Goal: Task Accomplishment & Management: Complete application form

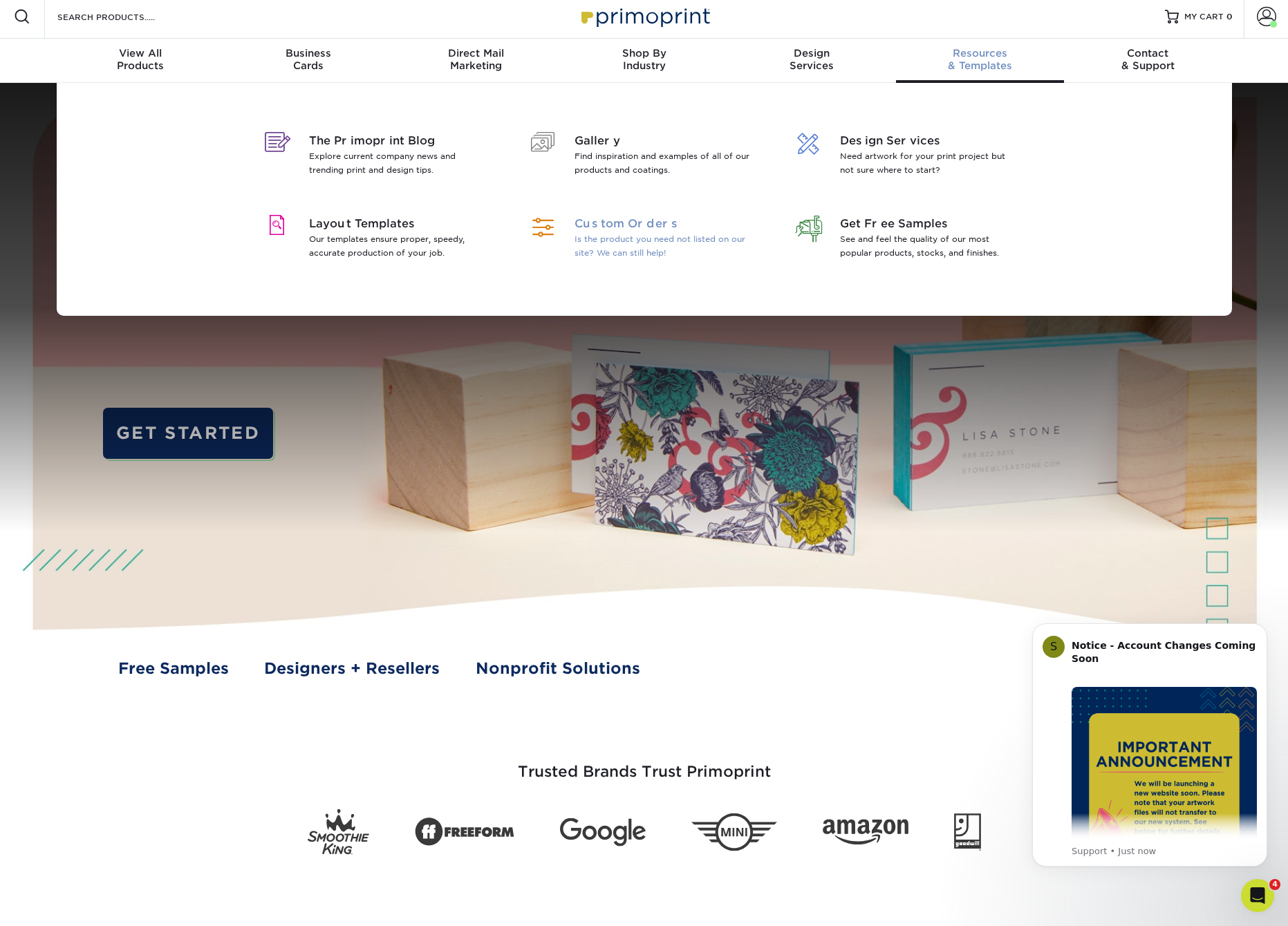
click at [608, 225] on span "Custom Orders" at bounding box center [664, 224] width 179 height 17
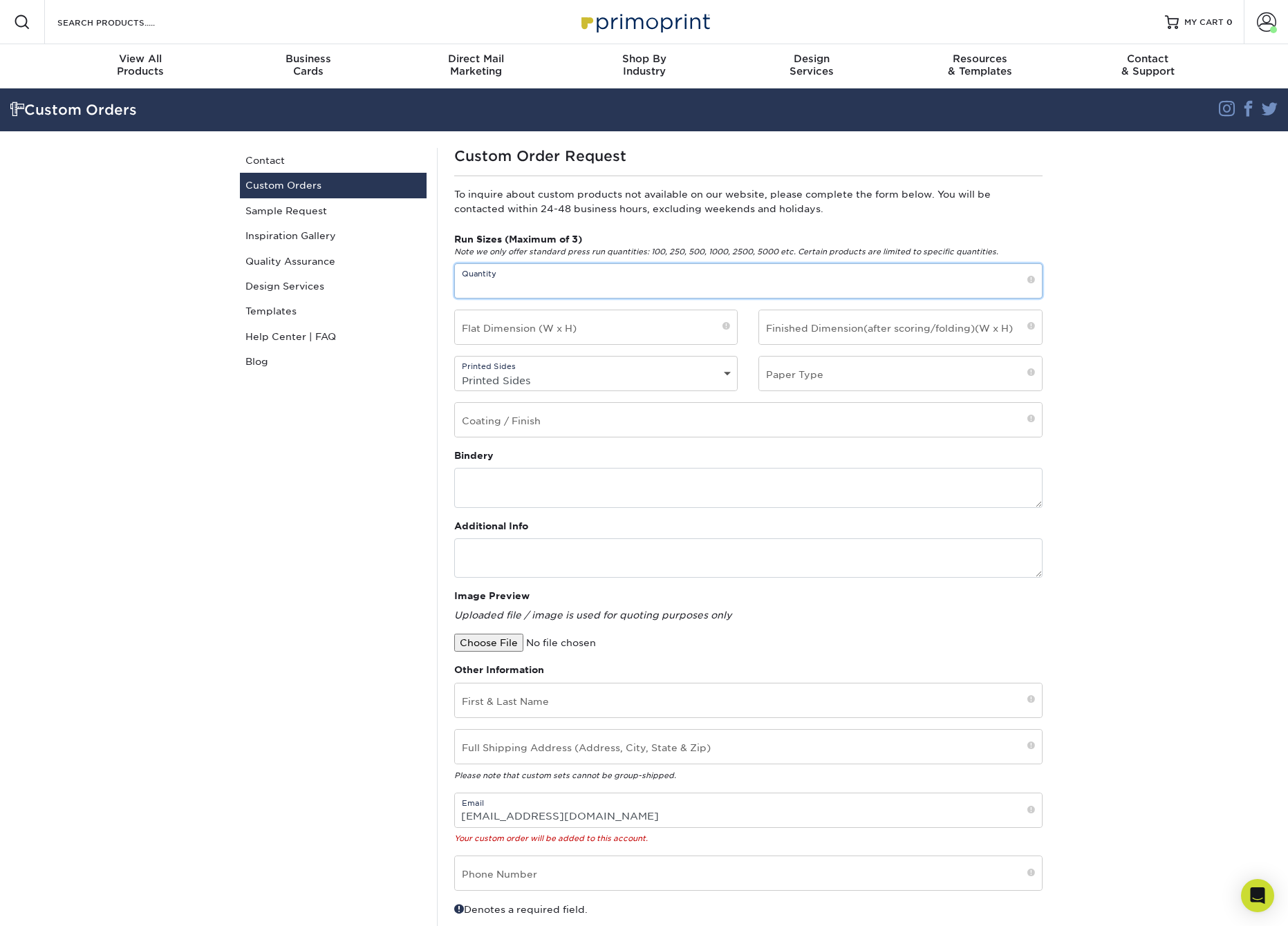
click at [901, 283] on input "text" at bounding box center [748, 281] width 587 height 34
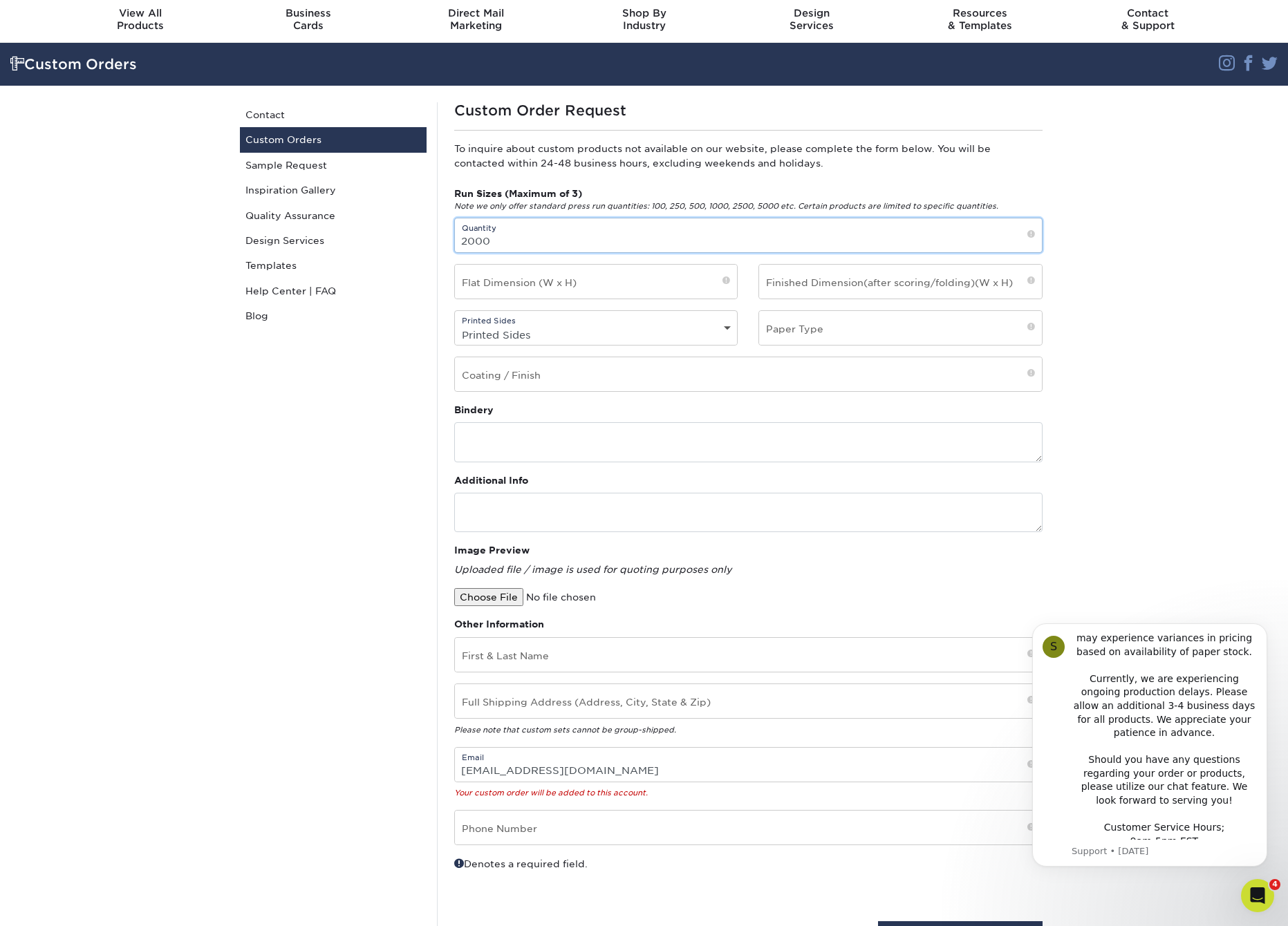
scroll to position [43, 0]
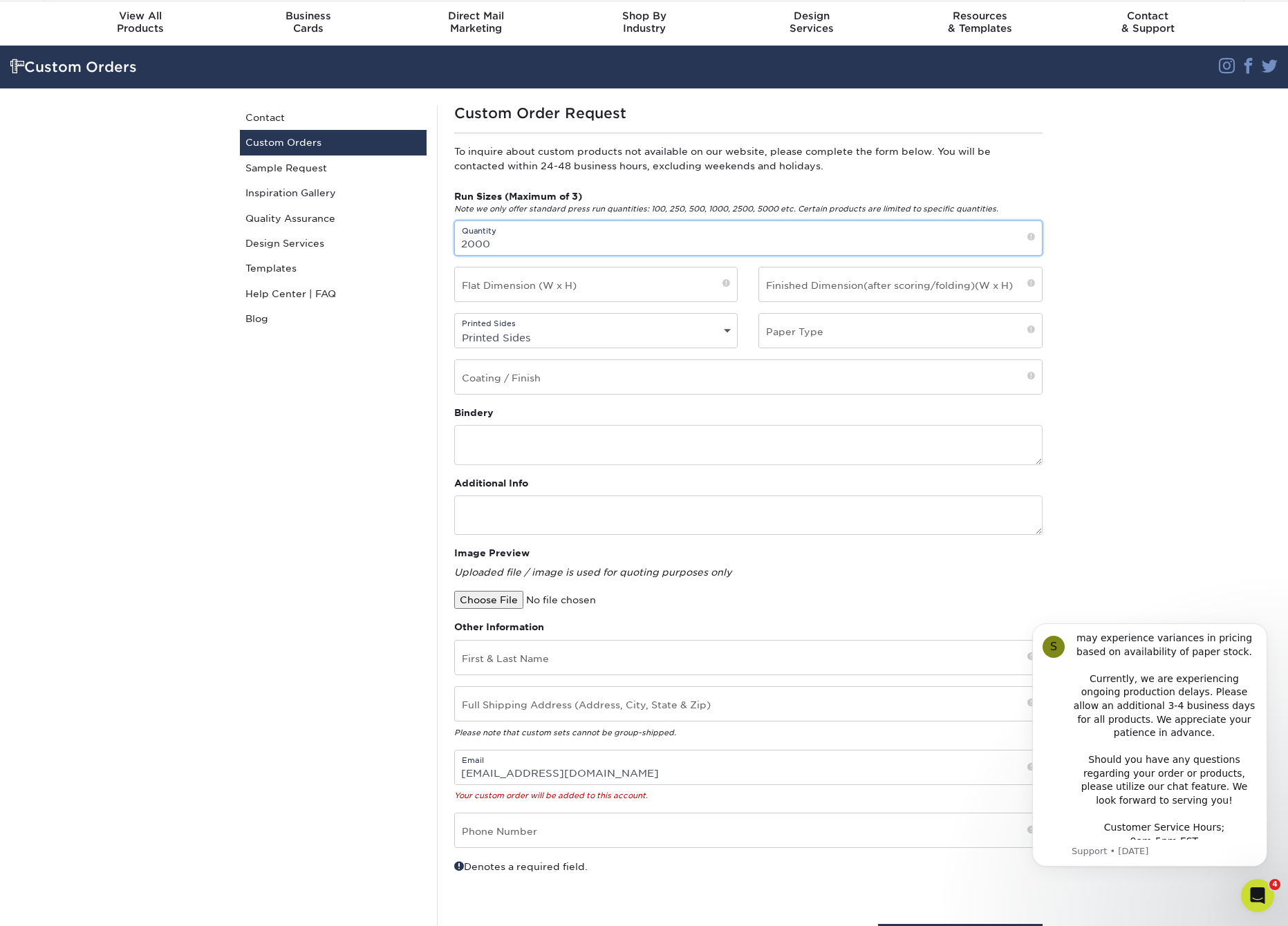
type input "2000"
click at [727, 287] on span at bounding box center [726, 285] width 8 height 12
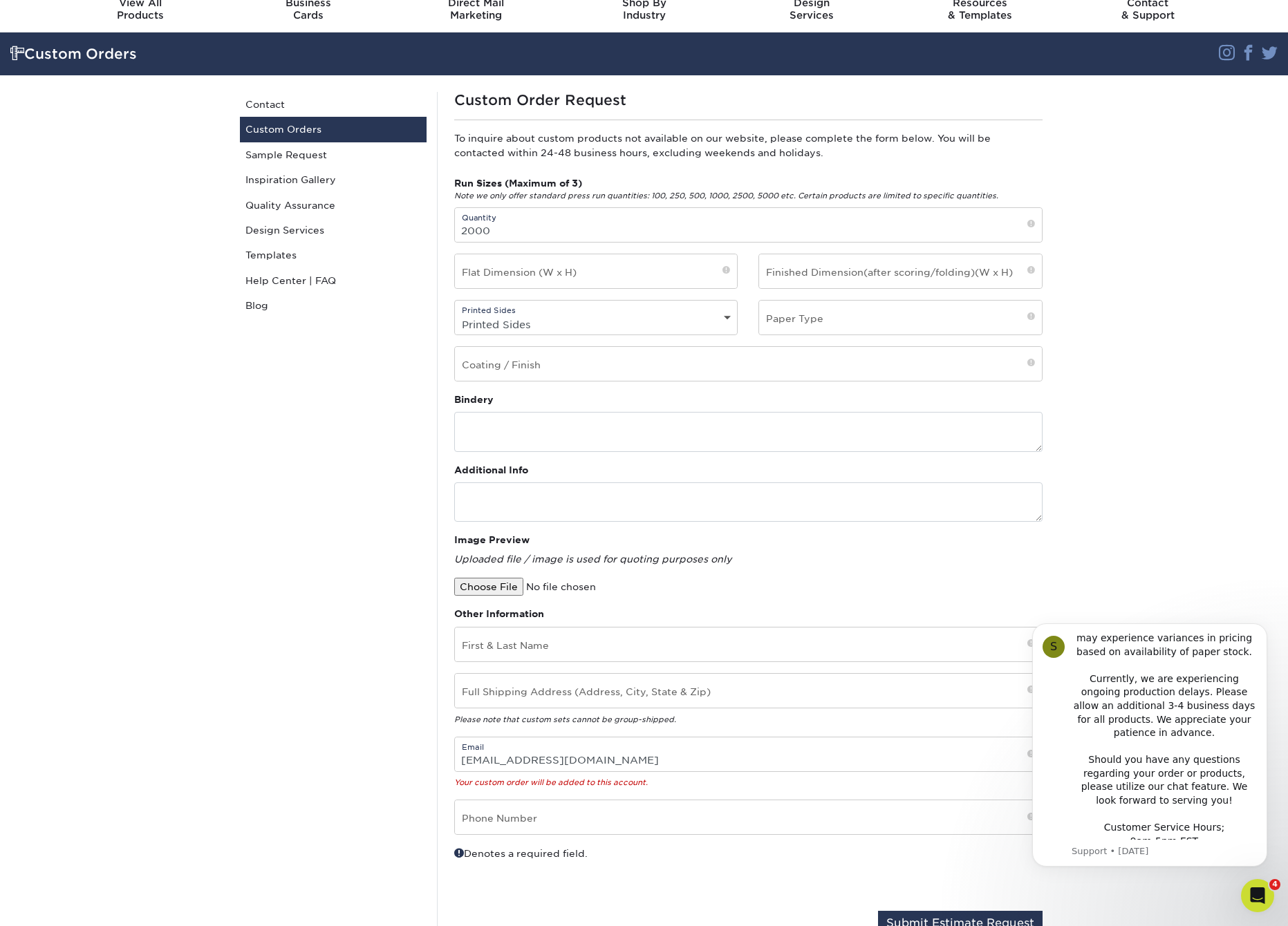
scroll to position [54, 0]
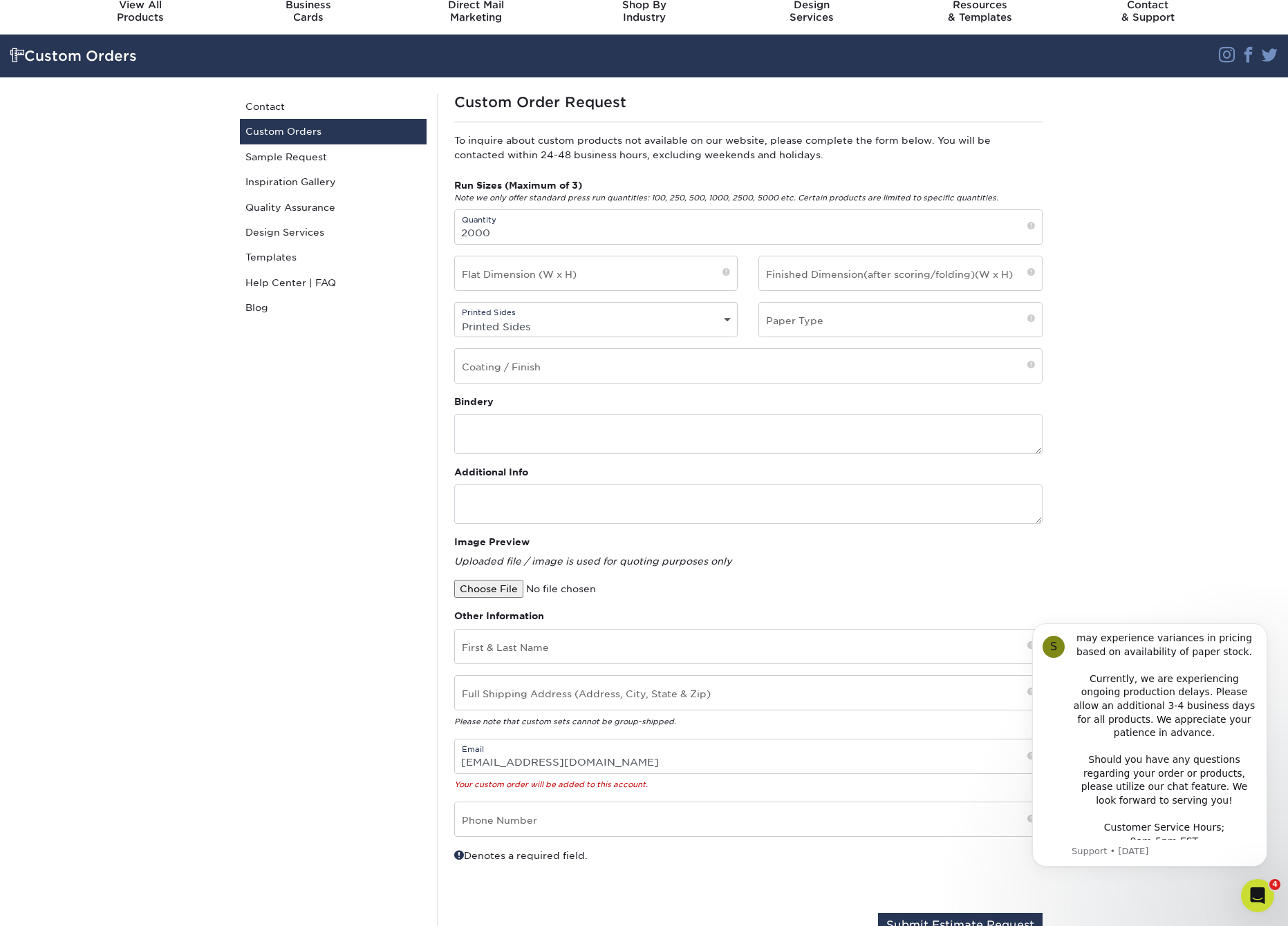
click at [724, 272] on span at bounding box center [726, 274] width 8 height 12
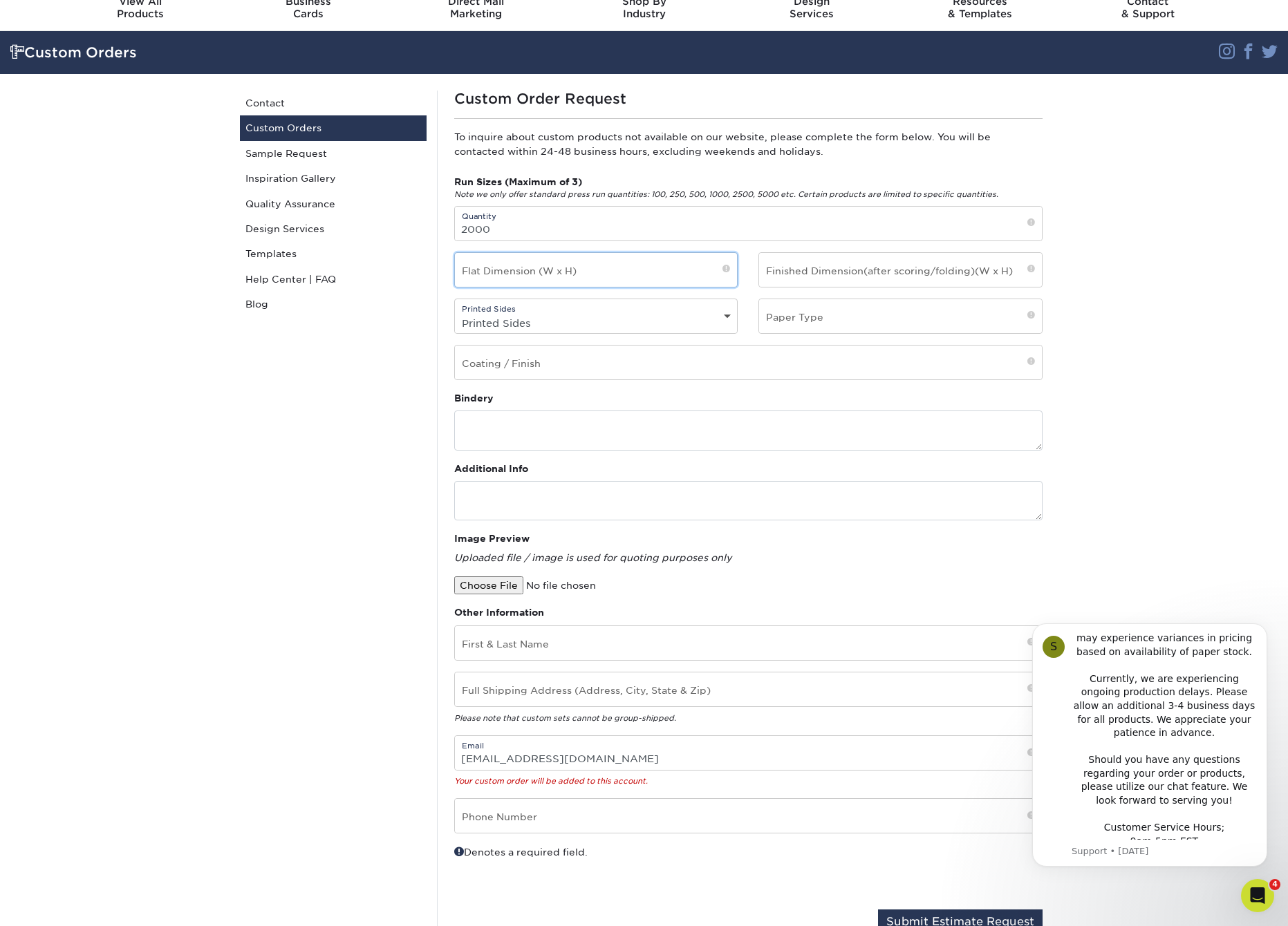
click at [537, 265] on input "text" at bounding box center [596, 270] width 283 height 34
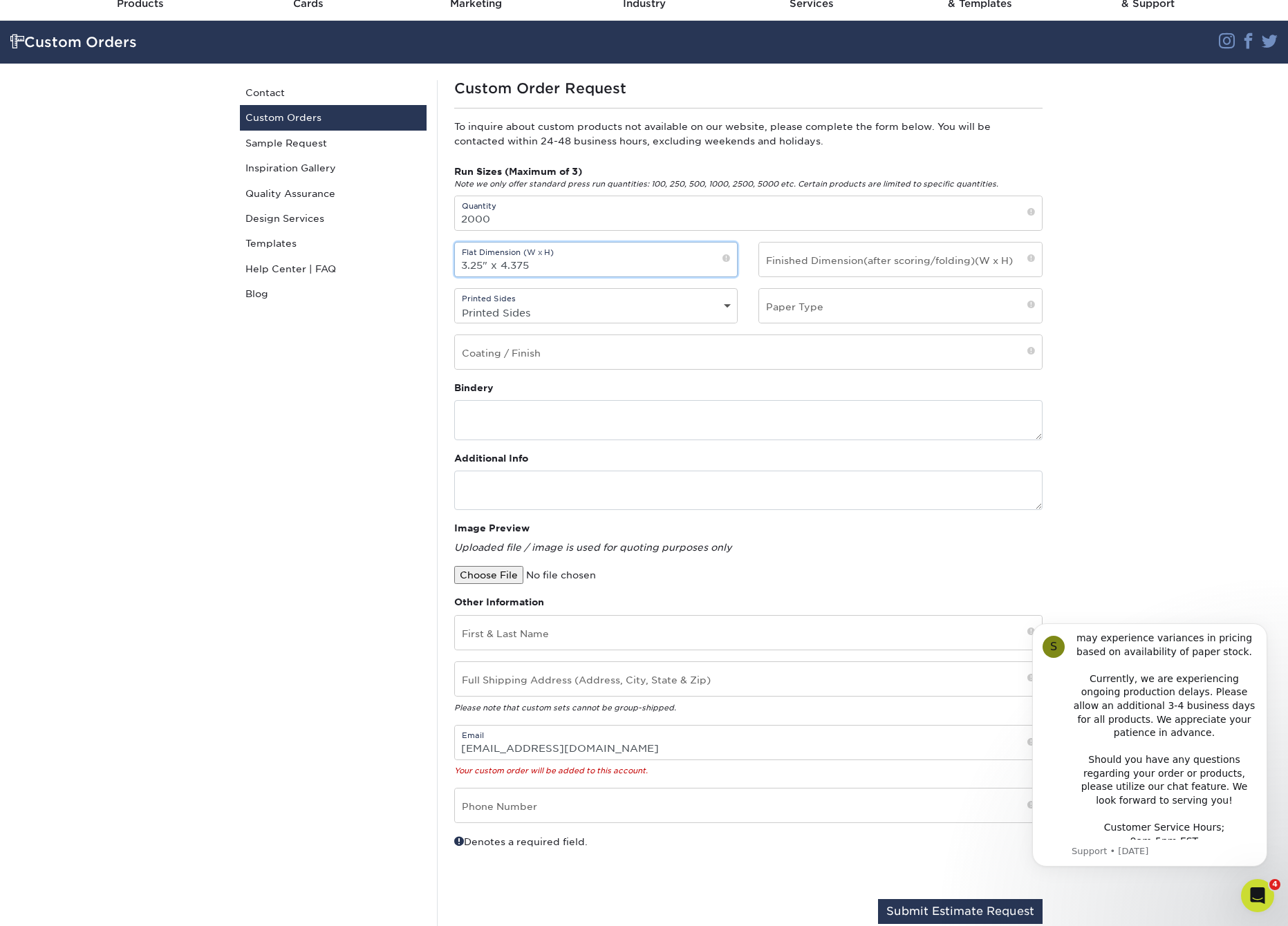
scroll to position [65, 0]
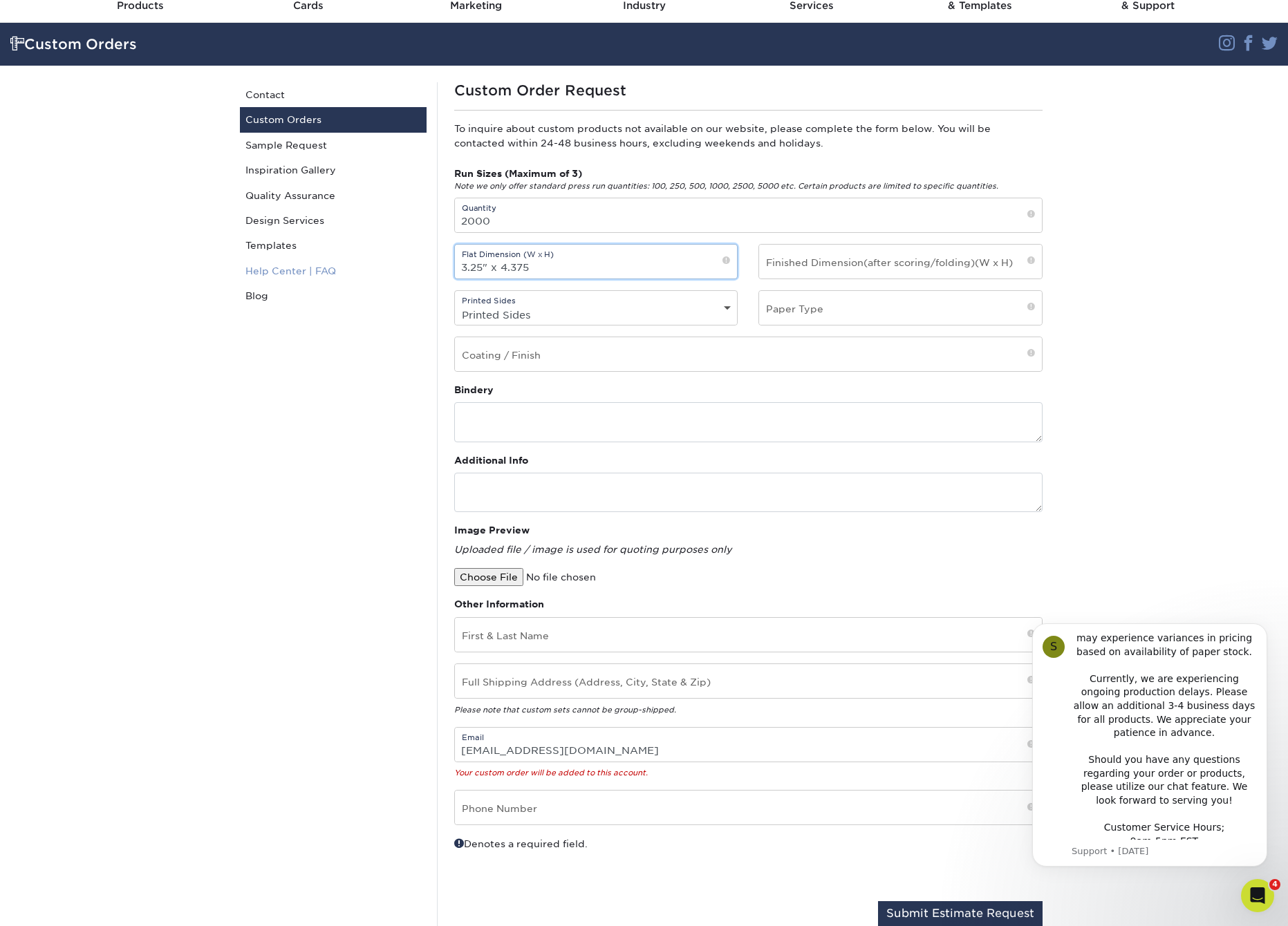
drag, startPoint x: 529, startPoint y: 269, endPoint x: 401, endPoint y: 265, distance: 128.1
click at [401, 265] on div "Custom Orders Contact Custom Orders Sample Request Inspiration Gallery Quality …" at bounding box center [644, 509] width 830 height 889
type input "3.25" x 4.375"
click at [834, 268] on input "text" at bounding box center [900, 262] width 283 height 34
paste input "3.25" x 4.375"
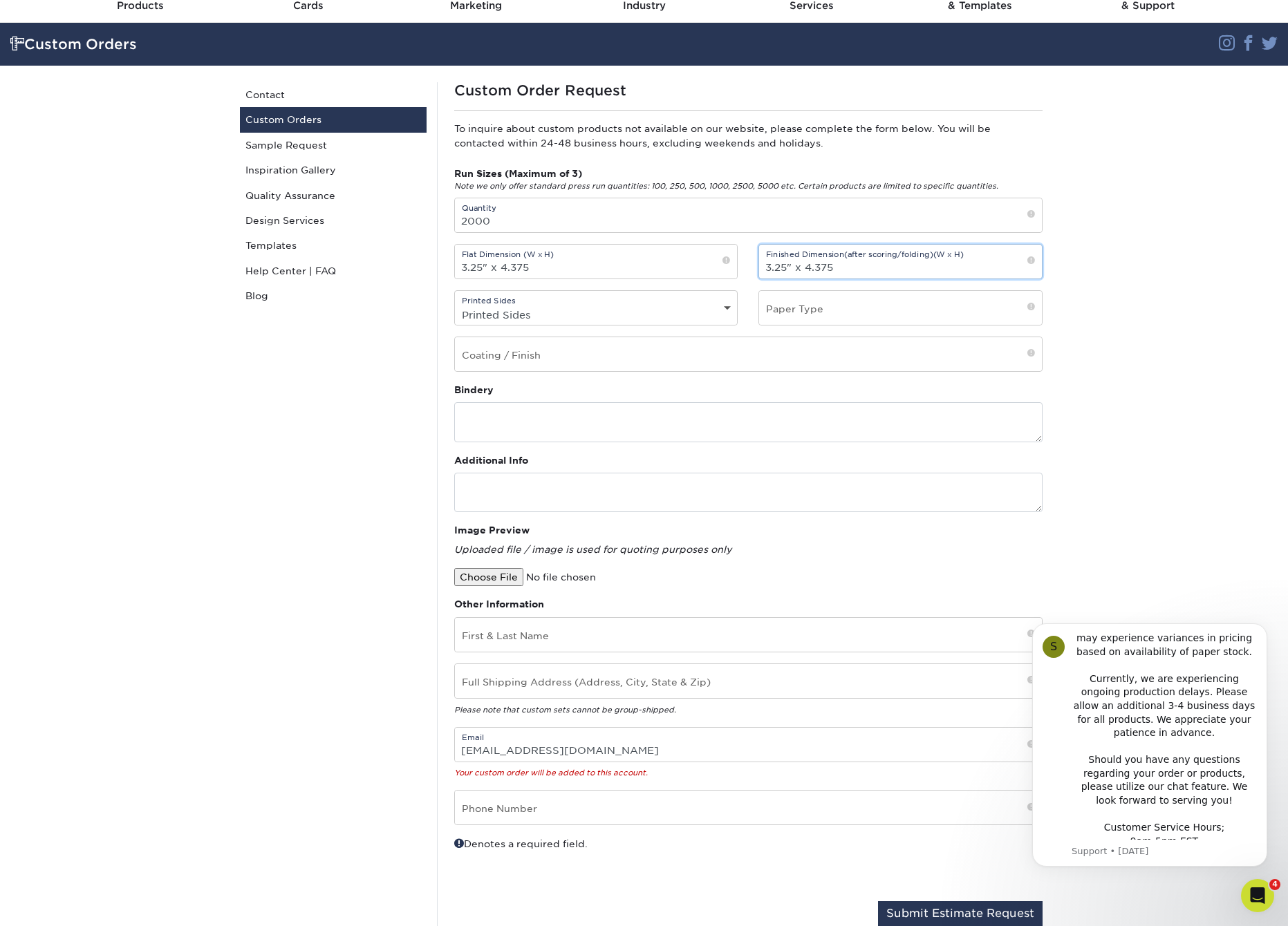
type input "3.25" x 4.375"
select select "4/4 - Double Sided"
click at [831, 307] on input "text" at bounding box center [900, 308] width 283 height 34
click at [1032, 310] on span at bounding box center [1030, 308] width 8 height 12
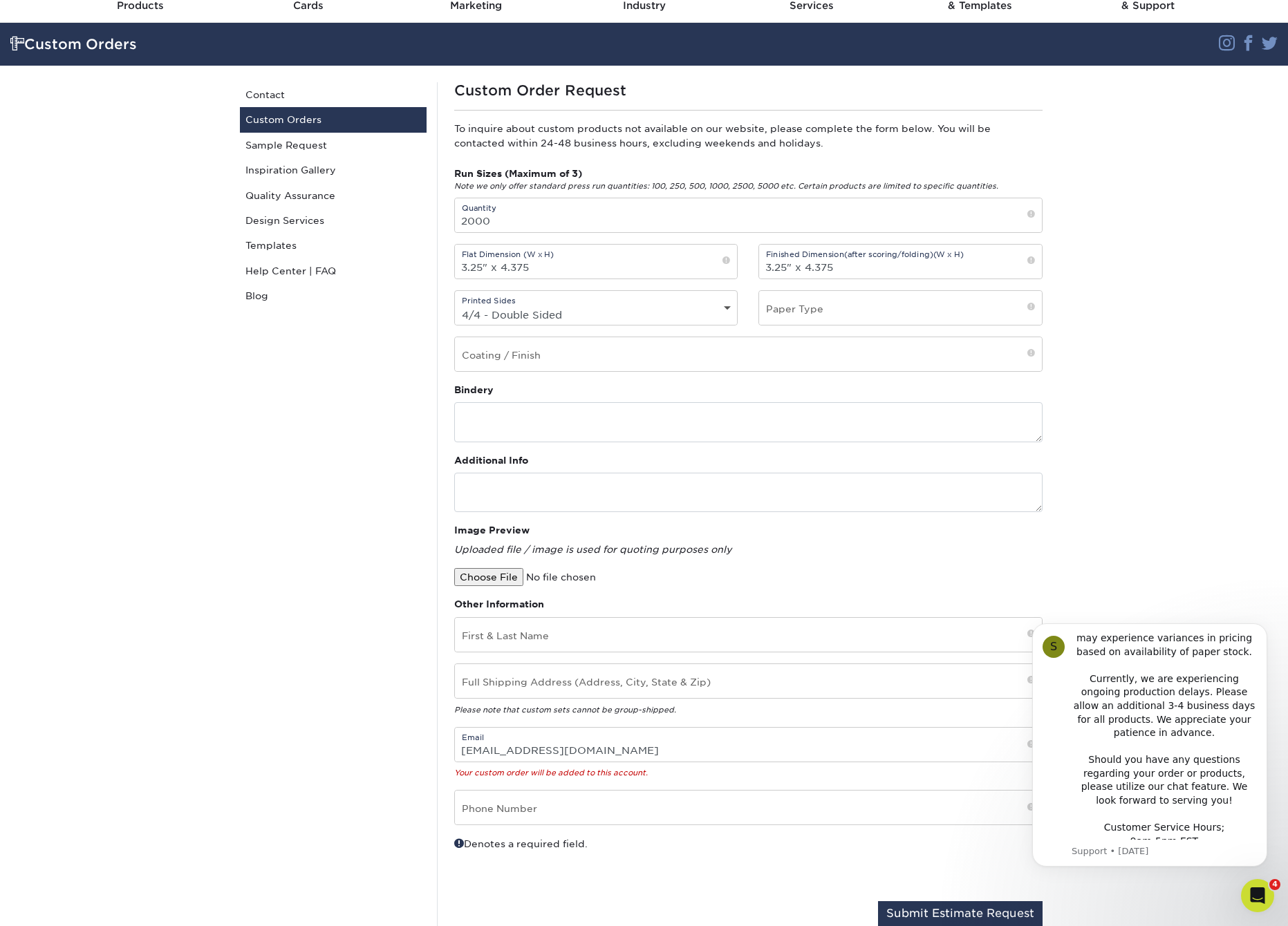
click at [1030, 309] on span at bounding box center [1030, 308] width 8 height 12
click at [882, 314] on input "text" at bounding box center [900, 308] width 283 height 34
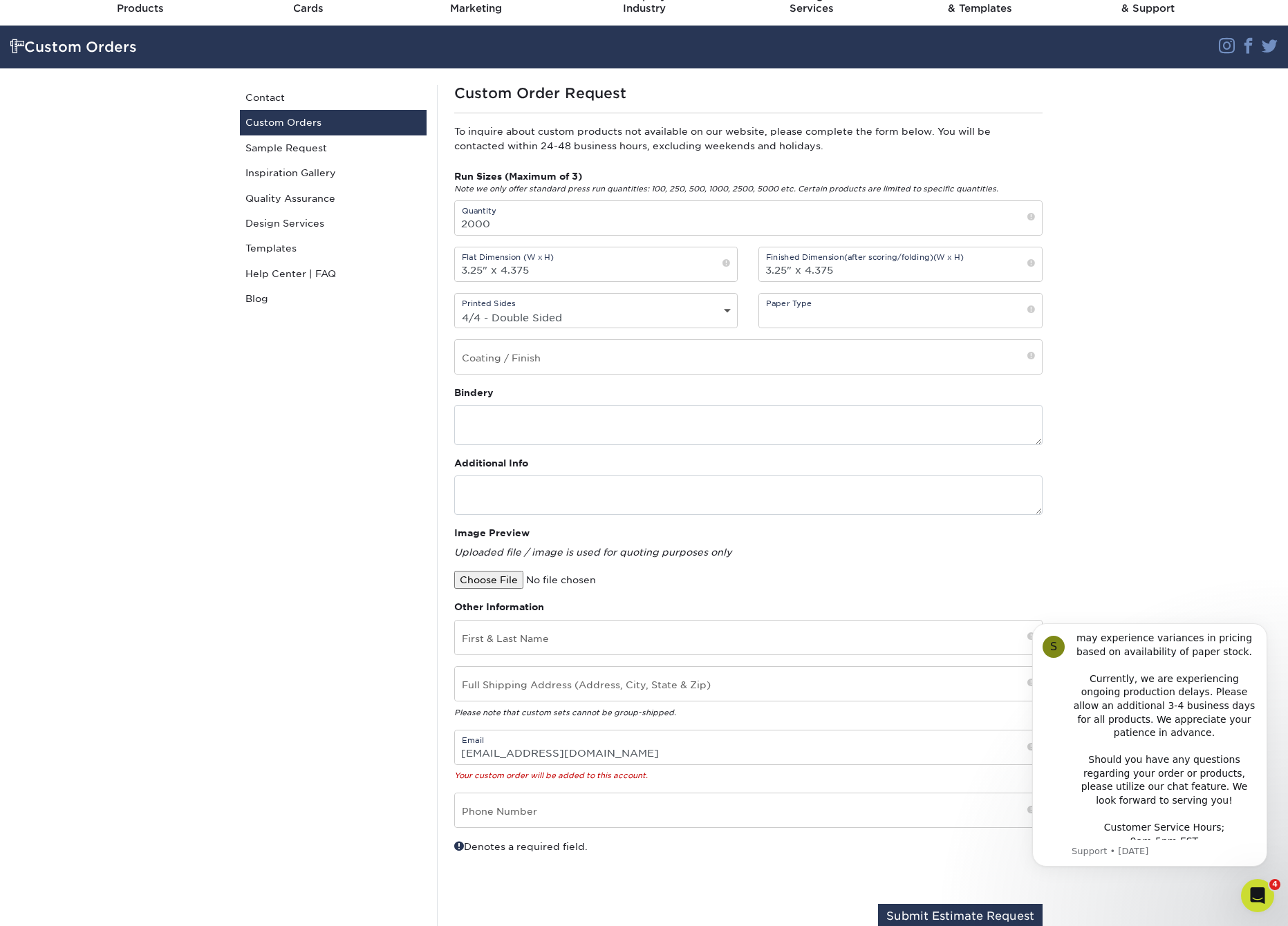
click at [1030, 357] on span at bounding box center [1030, 357] width 8 height 12
click at [853, 312] on input "text" at bounding box center [900, 311] width 283 height 34
type input "18 PT"
click at [542, 358] on input "text" at bounding box center [748, 357] width 587 height 34
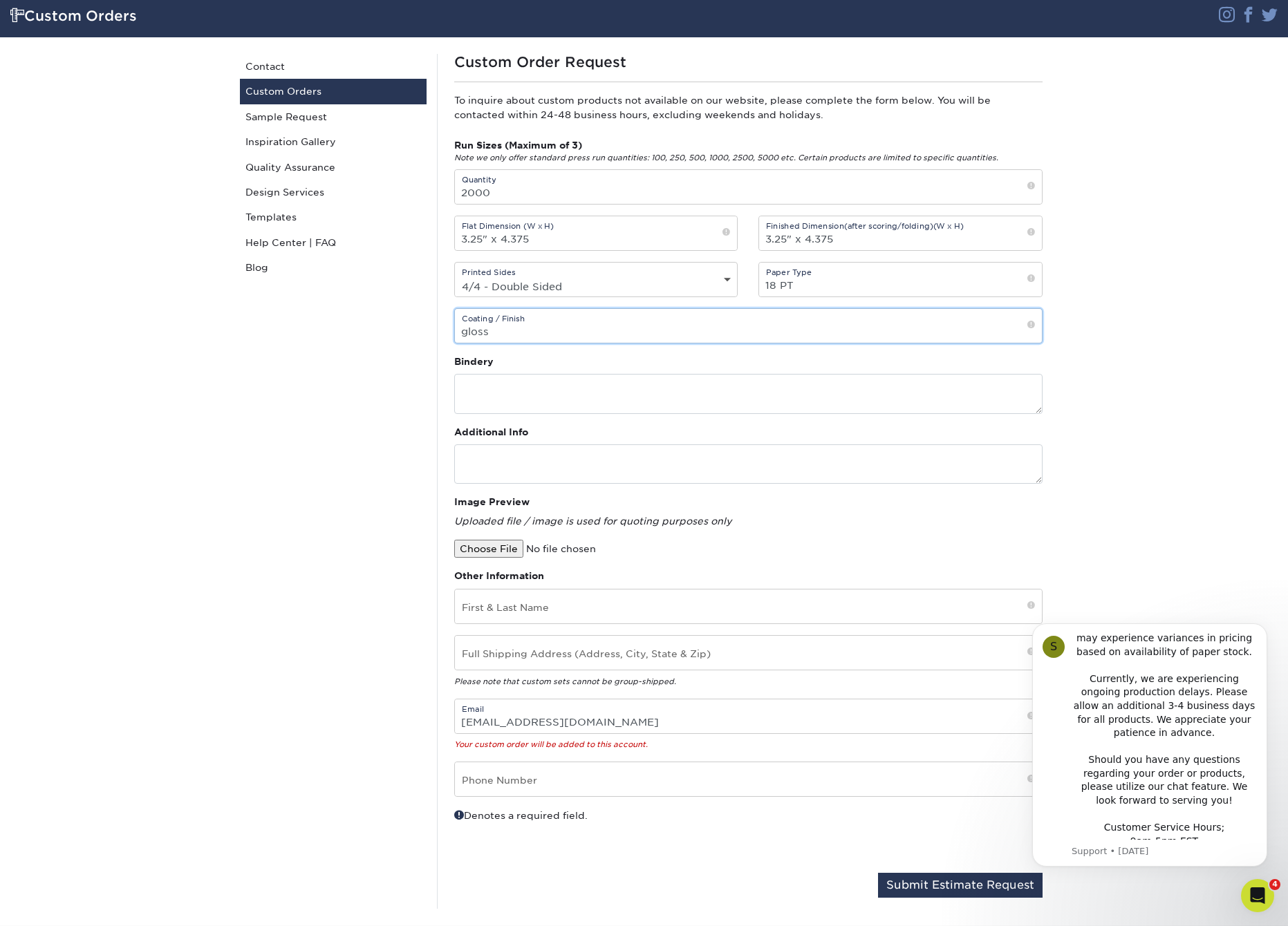
scroll to position [102, 0]
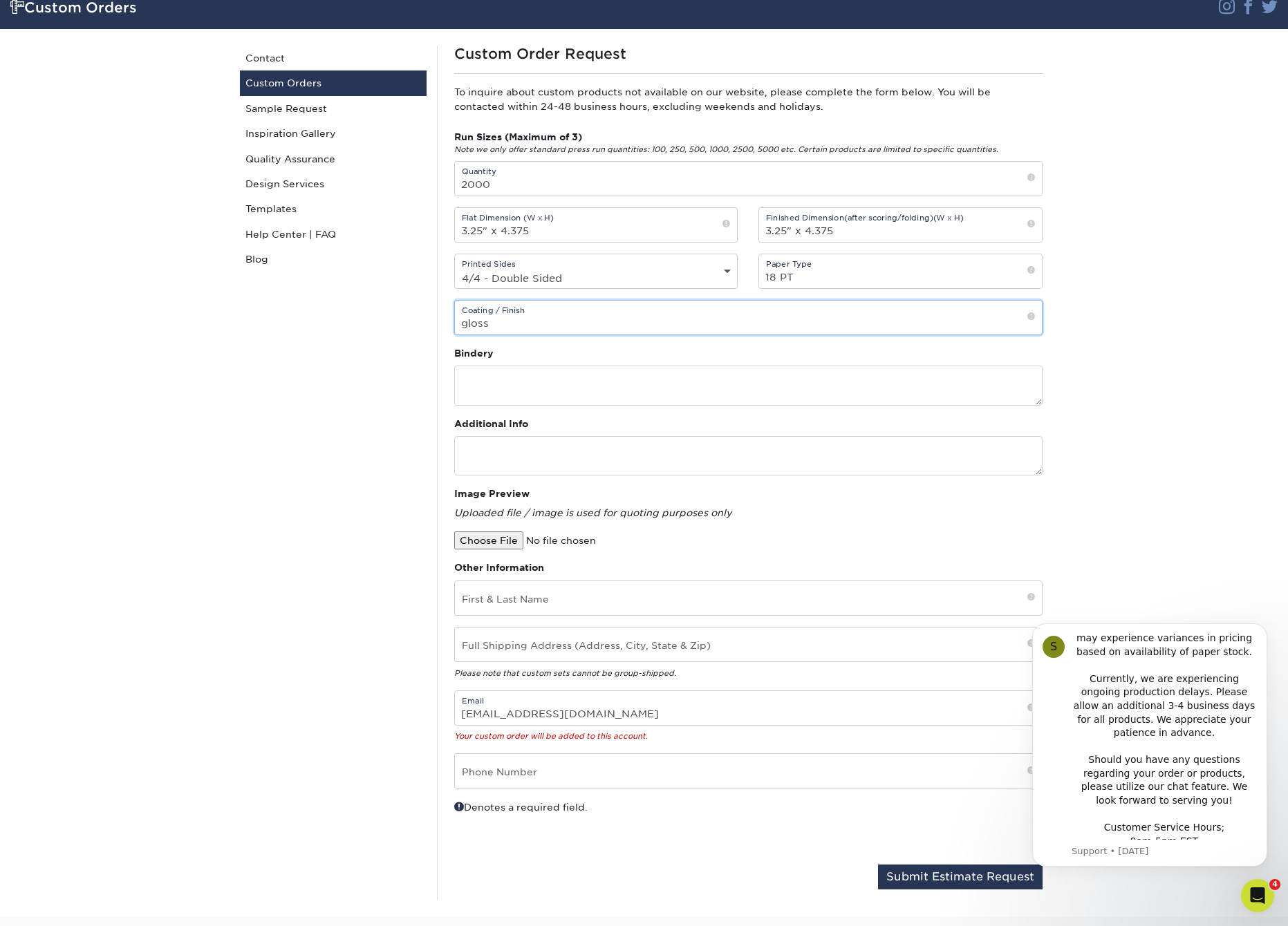
click at [458, 324] on input "gloss" at bounding box center [748, 318] width 587 height 34
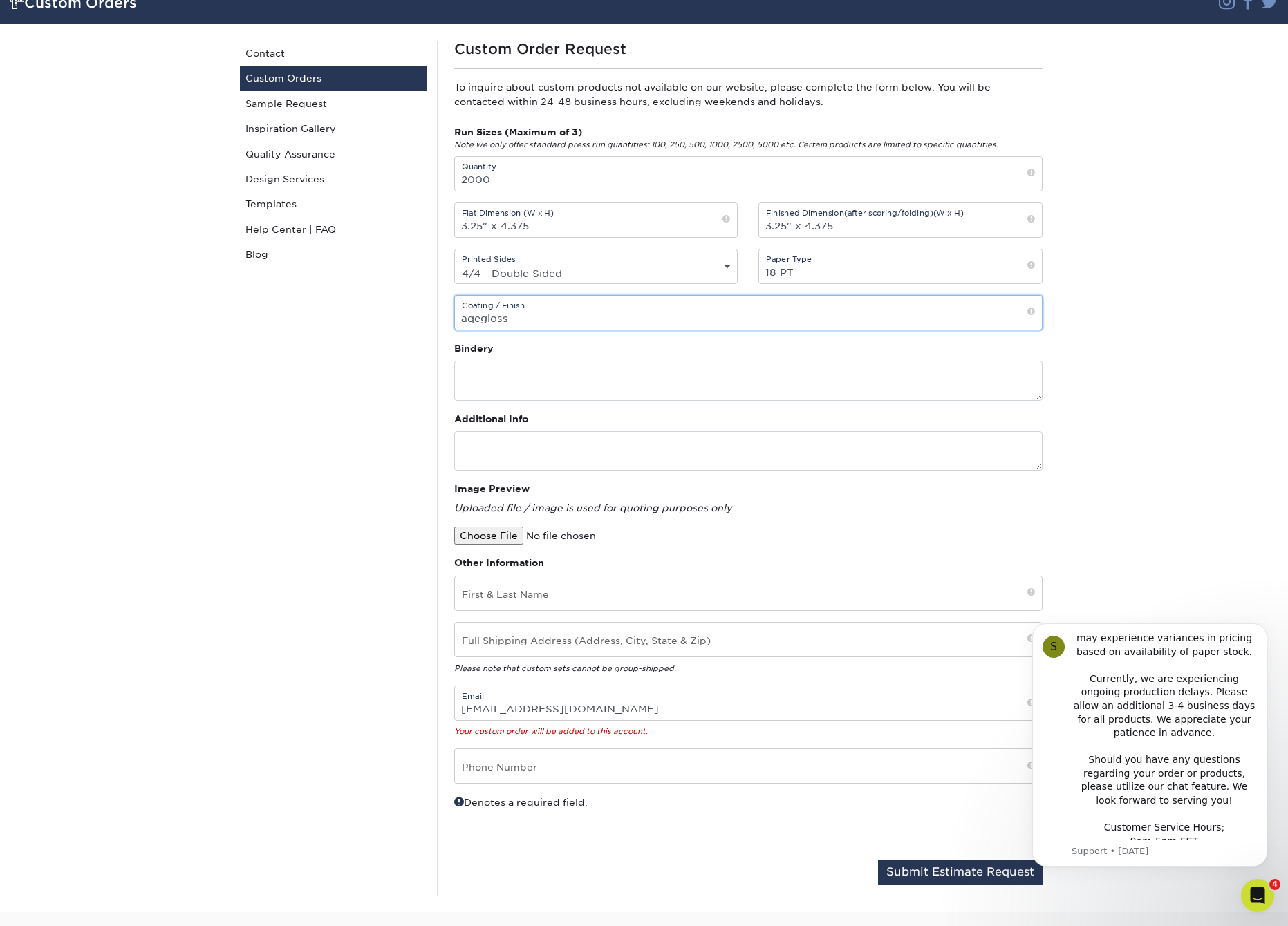
drag, startPoint x: 474, startPoint y: 321, endPoint x: 593, endPoint y: 330, distance: 119.3
click at [593, 330] on input "aqegloss" at bounding box center [748, 313] width 587 height 34
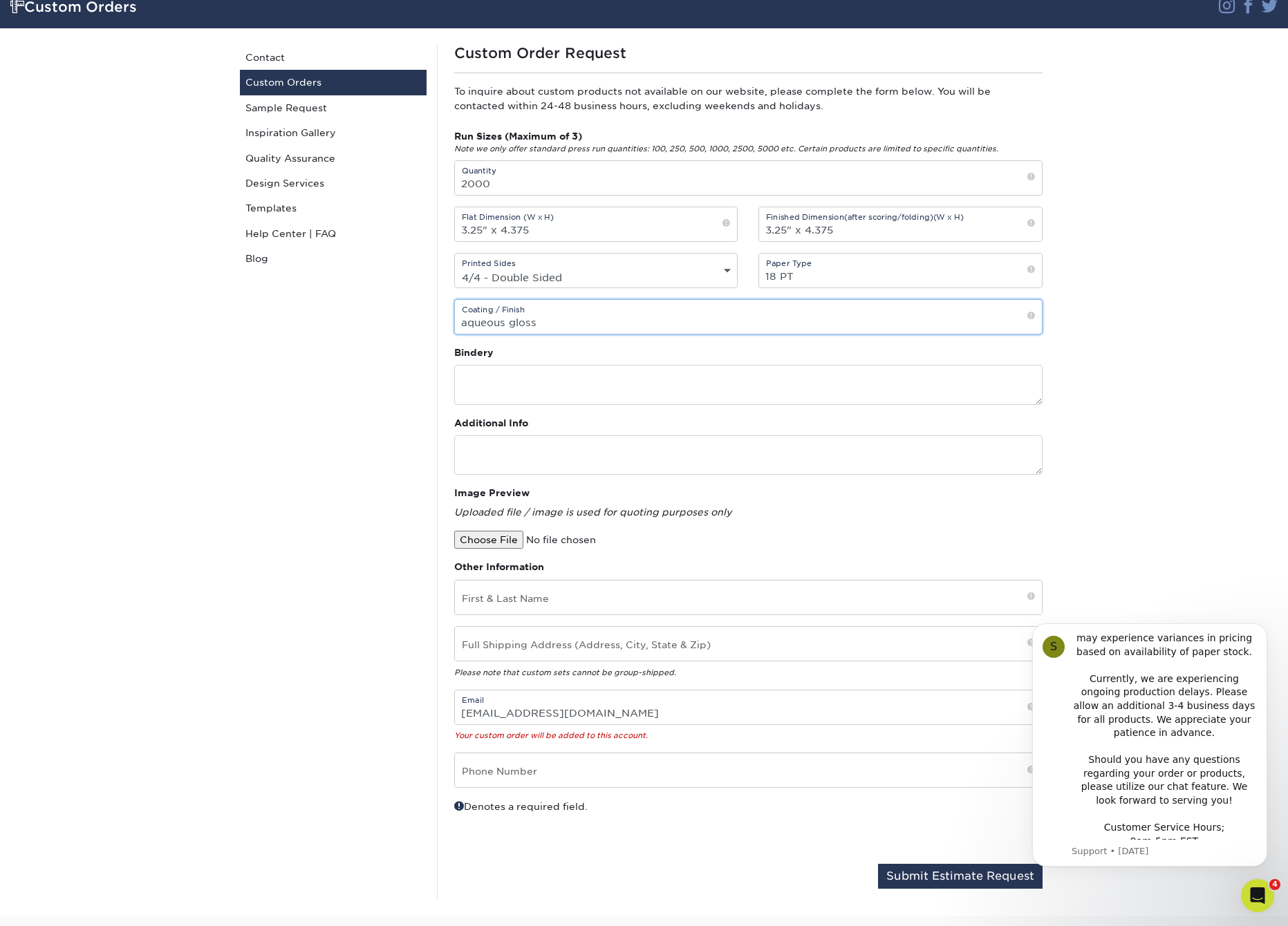
type input "aqueous gloss"
click at [623, 383] on textarea at bounding box center [748, 384] width 588 height 39
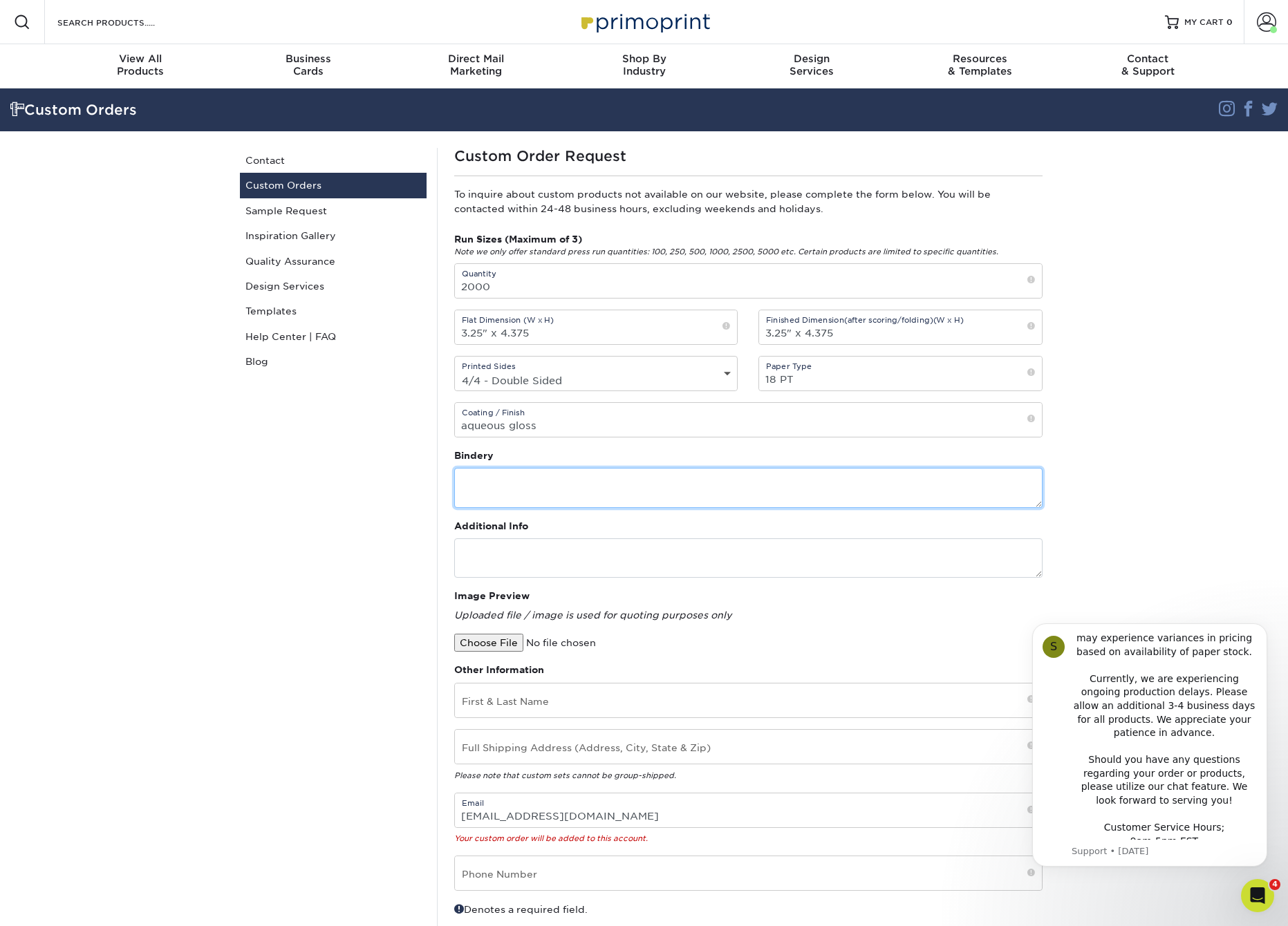
scroll to position [0, 0]
type textarea "none"
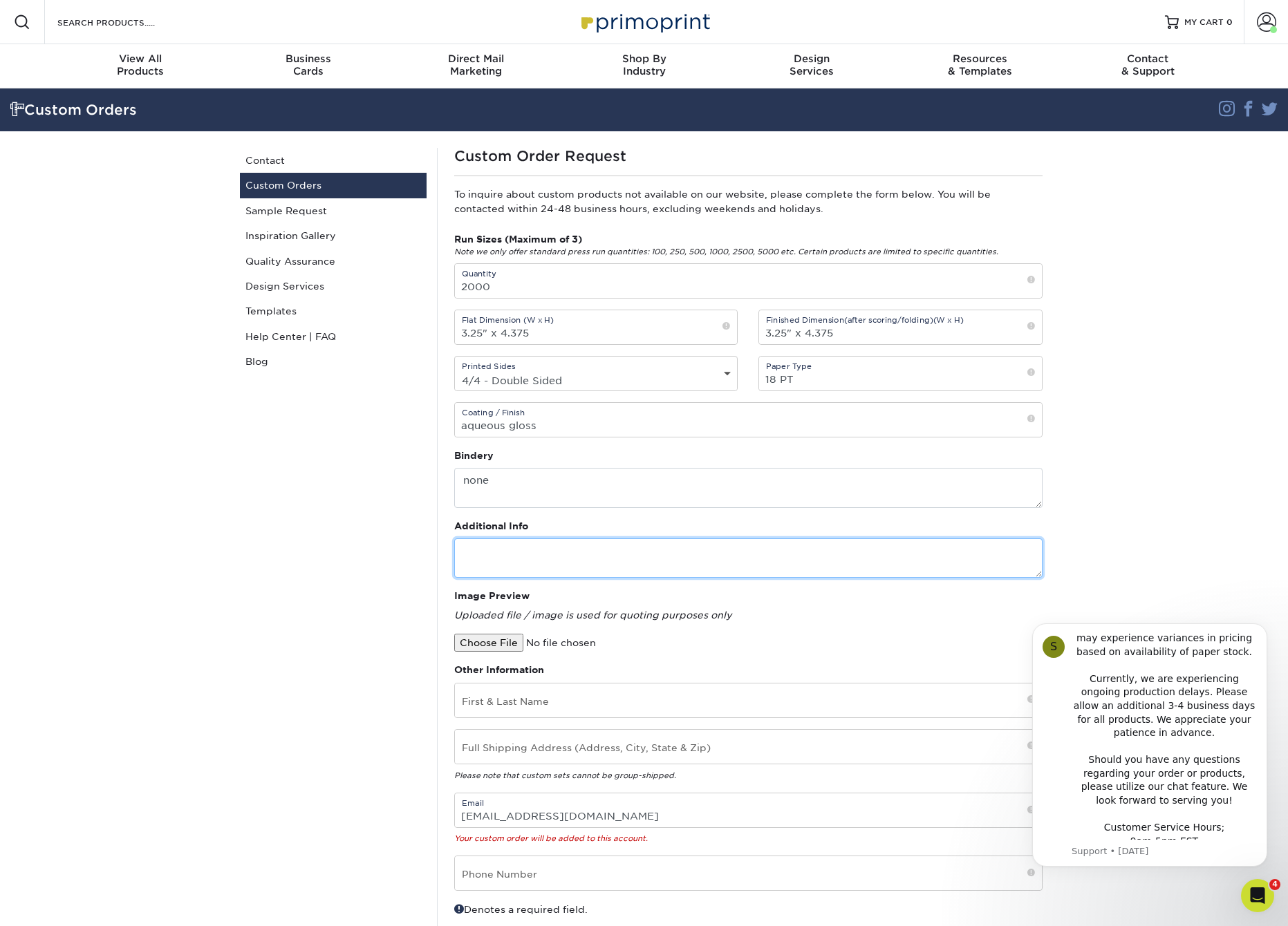
click at [597, 563] on textarea at bounding box center [748, 558] width 588 height 39
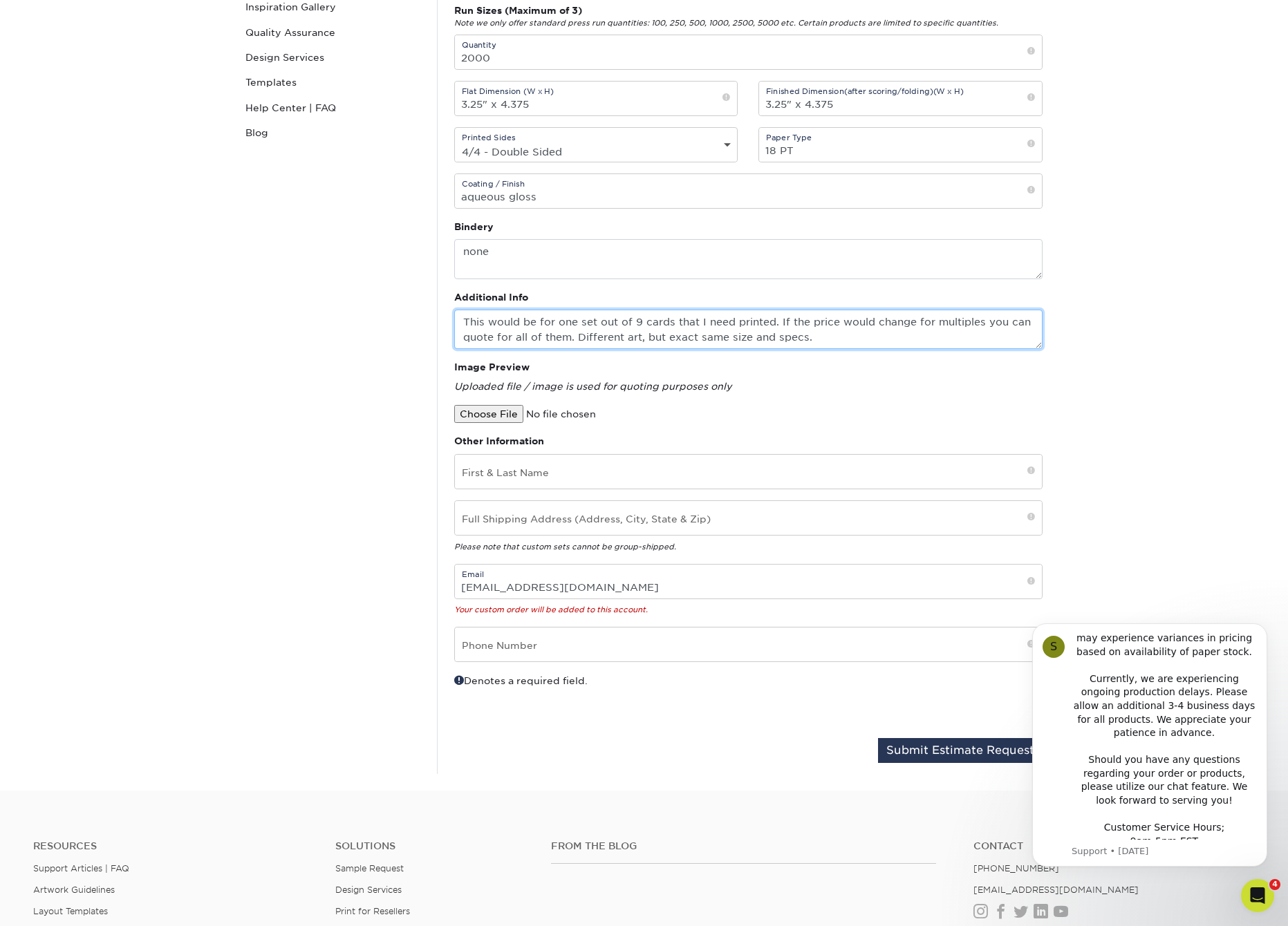
scroll to position [226, 0]
type textarea "This would be for one set out of 9 cards that I need printed. If the price woul…"
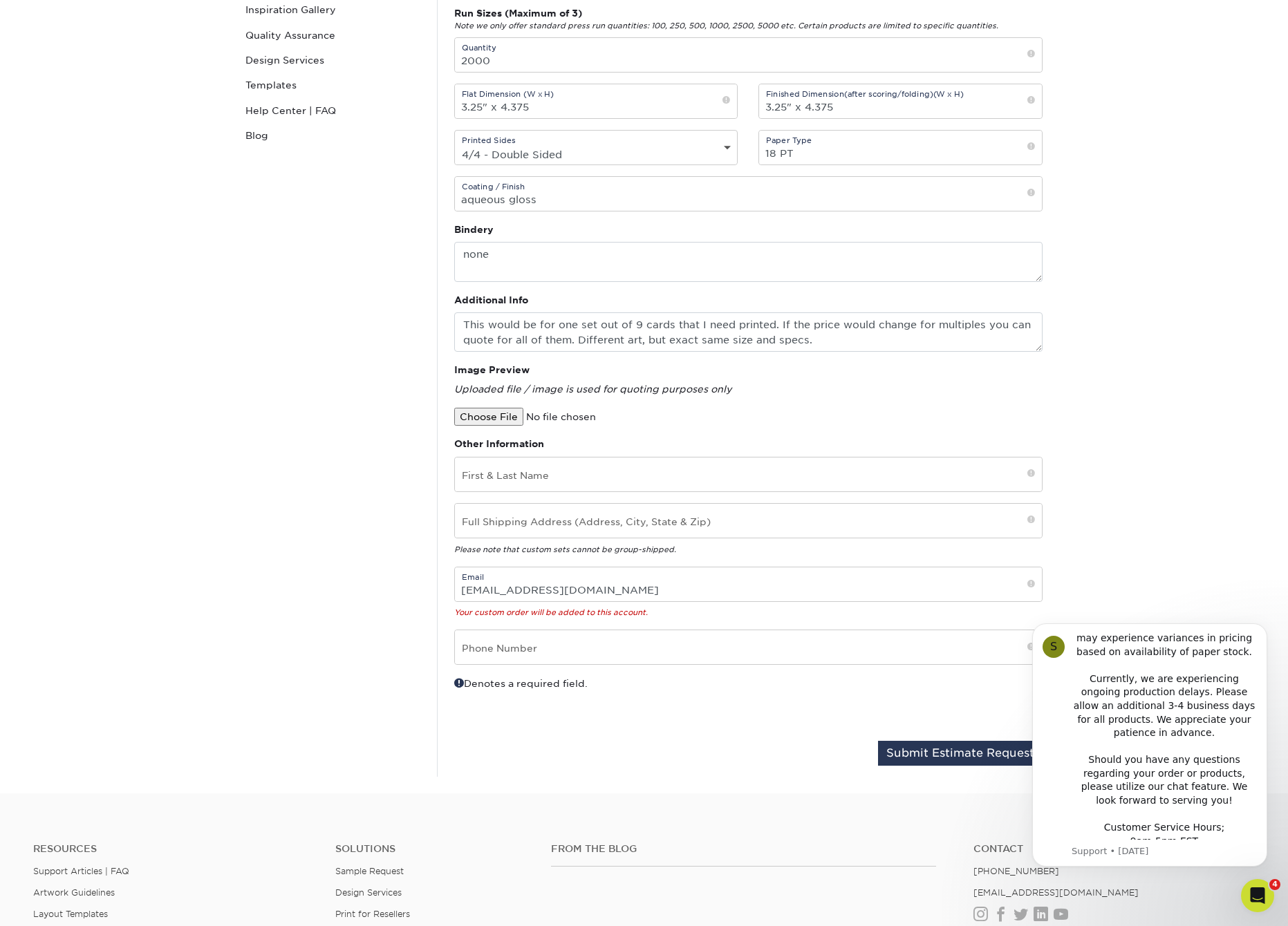
click at [504, 416] on input "file" at bounding box center [571, 417] width 235 height 18
type input "C:\fakepath\Grip Strips Insert Card_GS-B140-Frt.pdf"
click at [815, 340] on textarea "This would be for one set out of 9 cards that I need printed. If the price woul…" at bounding box center [748, 332] width 588 height 39
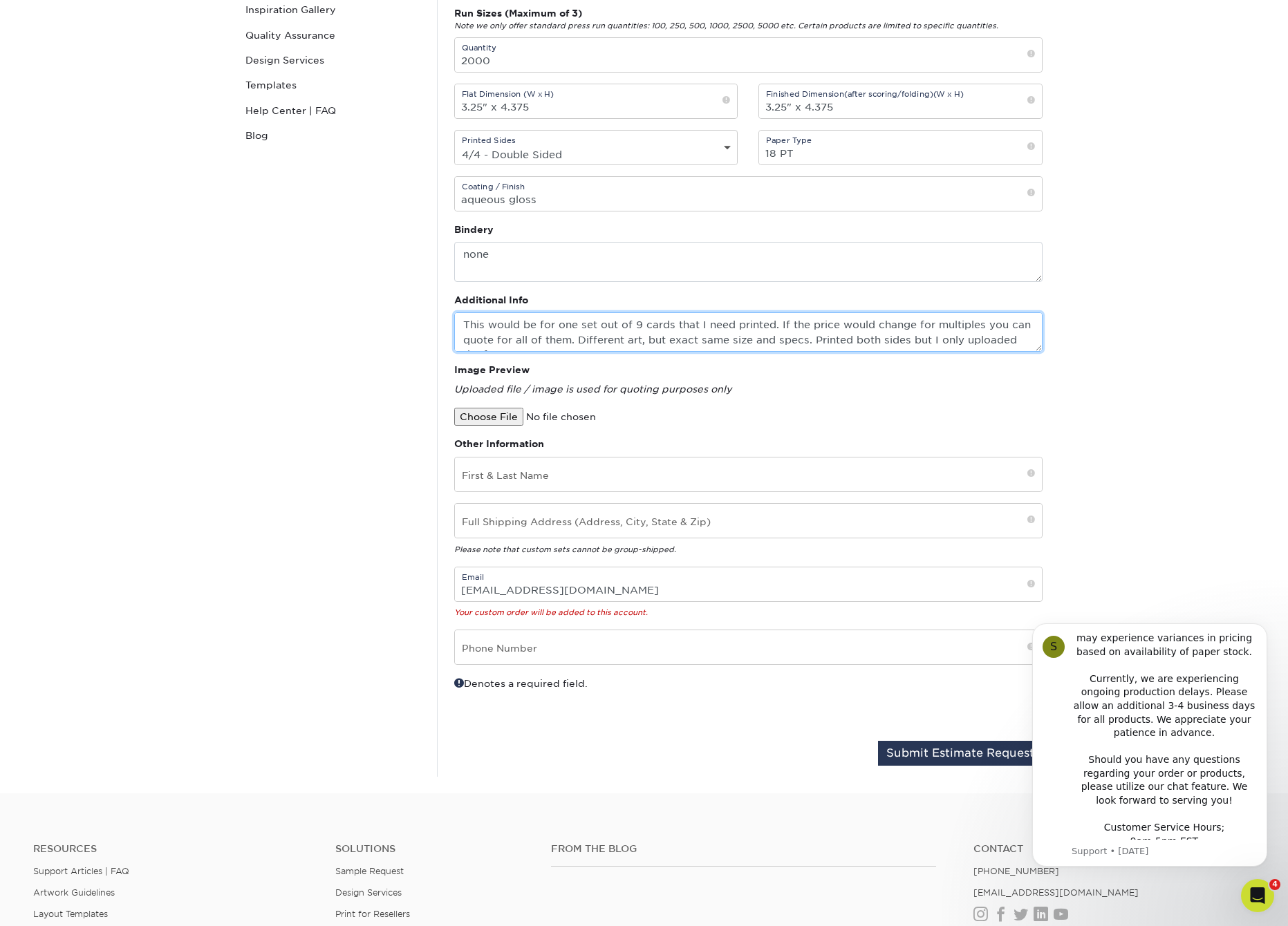
scroll to position [9, 0]
type textarea "This would be for one set out of 9 cards that I need printed. If the price woul…"
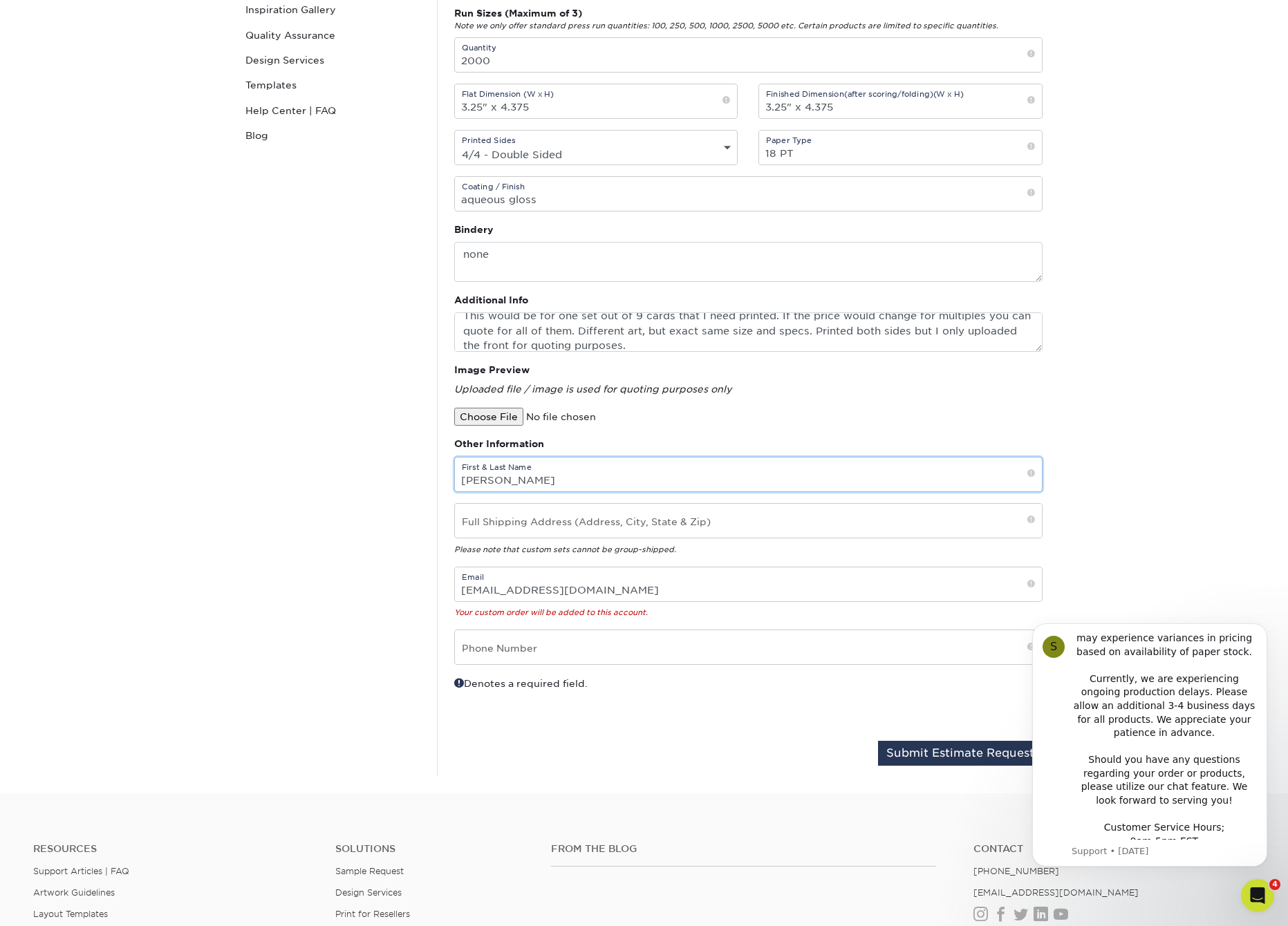
type input "Linda Salva"
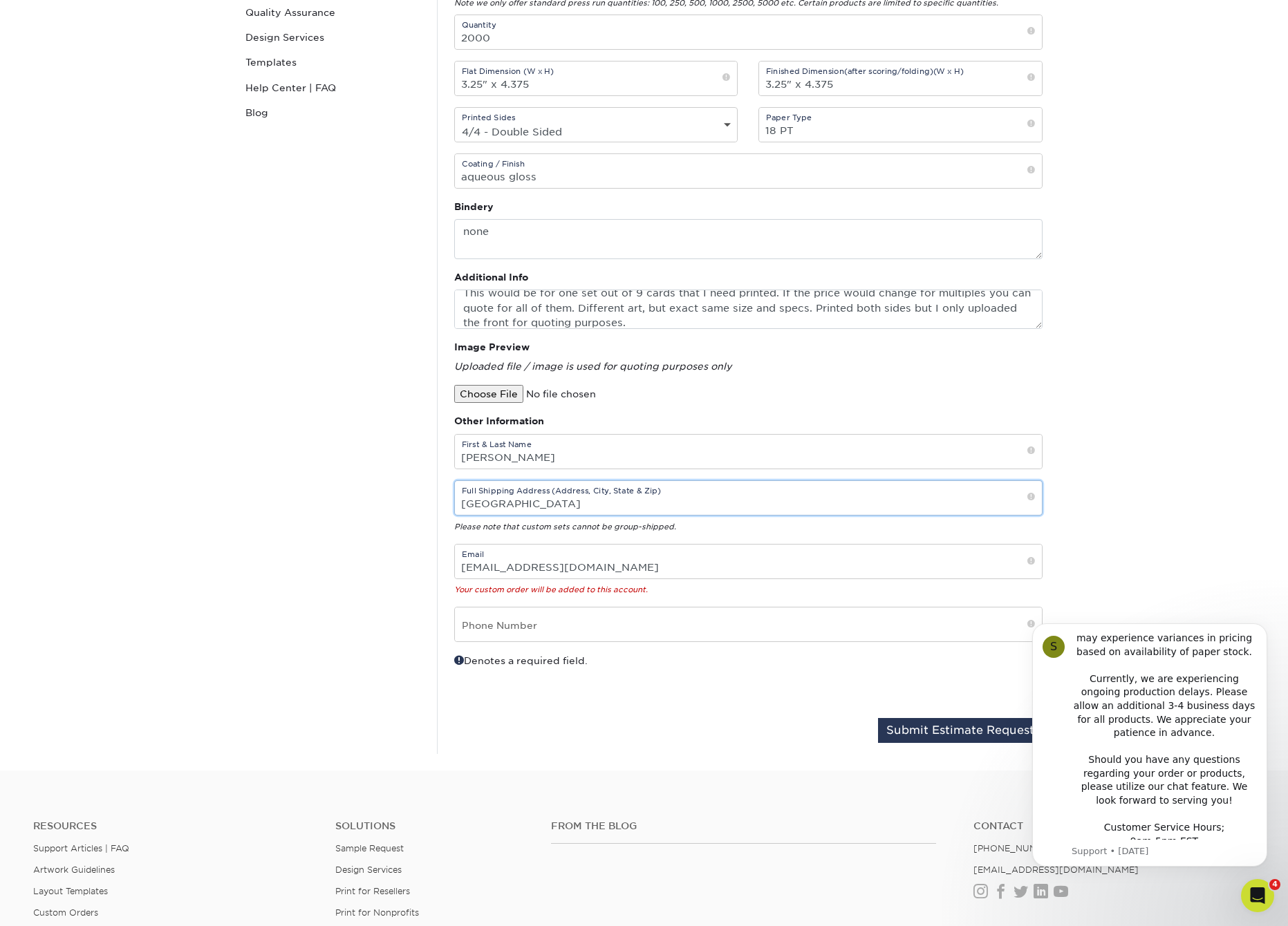
scroll to position [248, 0]
type input "46460 Continental, Chesterfield, MI 48047"
type input "248-225-2996"
click at [967, 732] on button "Submit Estimate Request" at bounding box center [959, 730] width 164 height 25
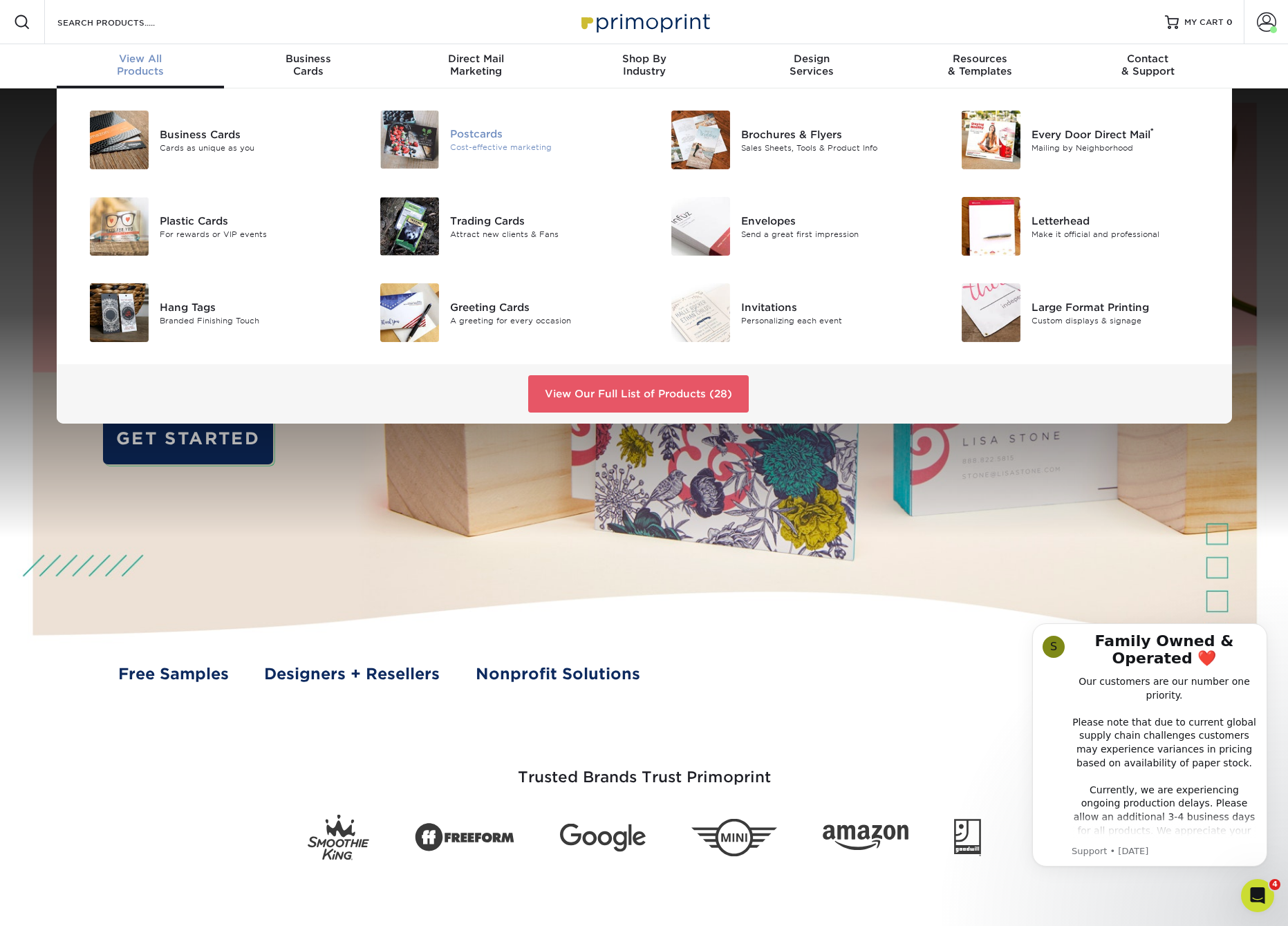
click at [493, 145] on div "Cost-effective marketing" at bounding box center [541, 148] width 183 height 12
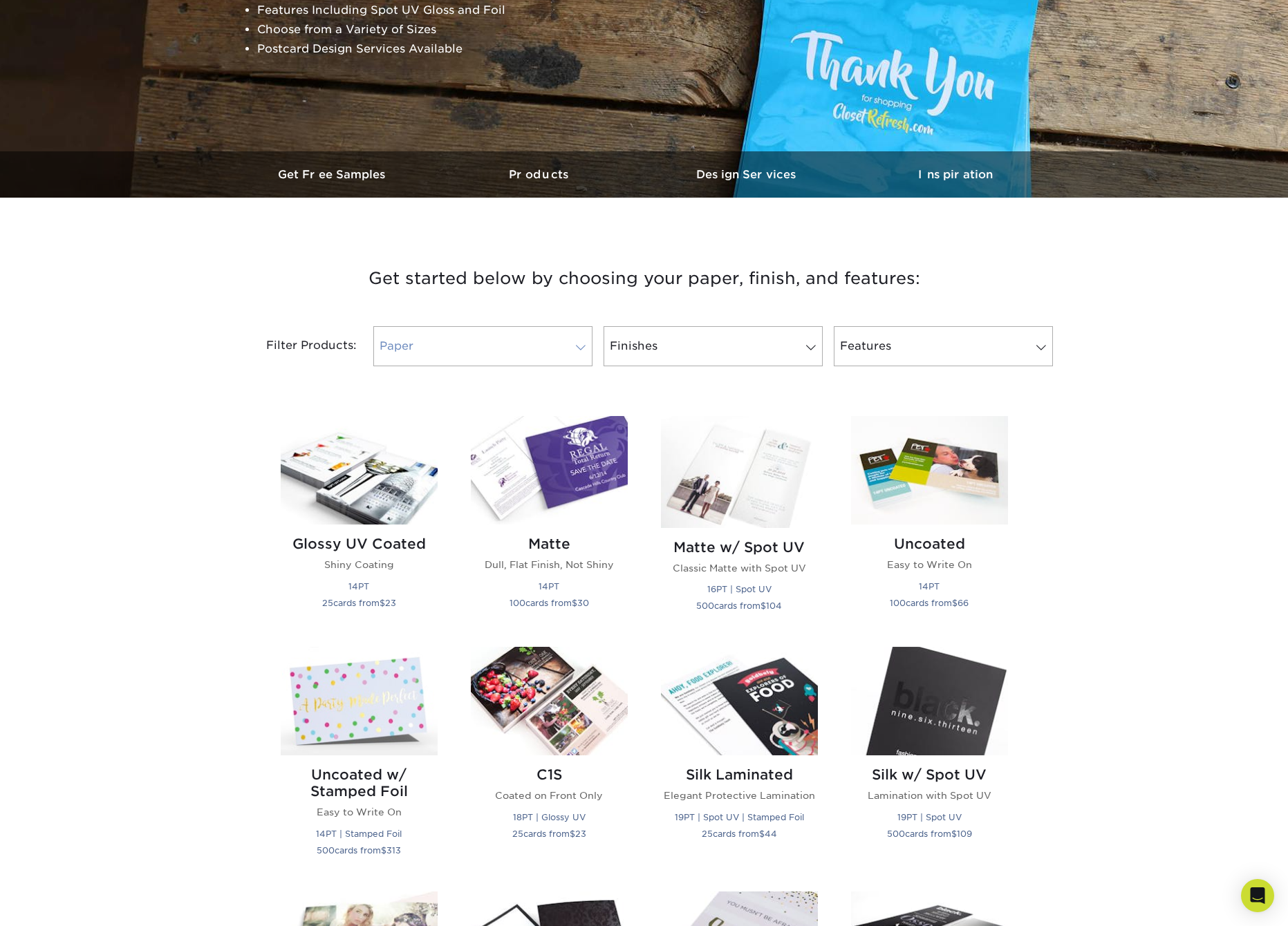
scroll to position [305, 0]
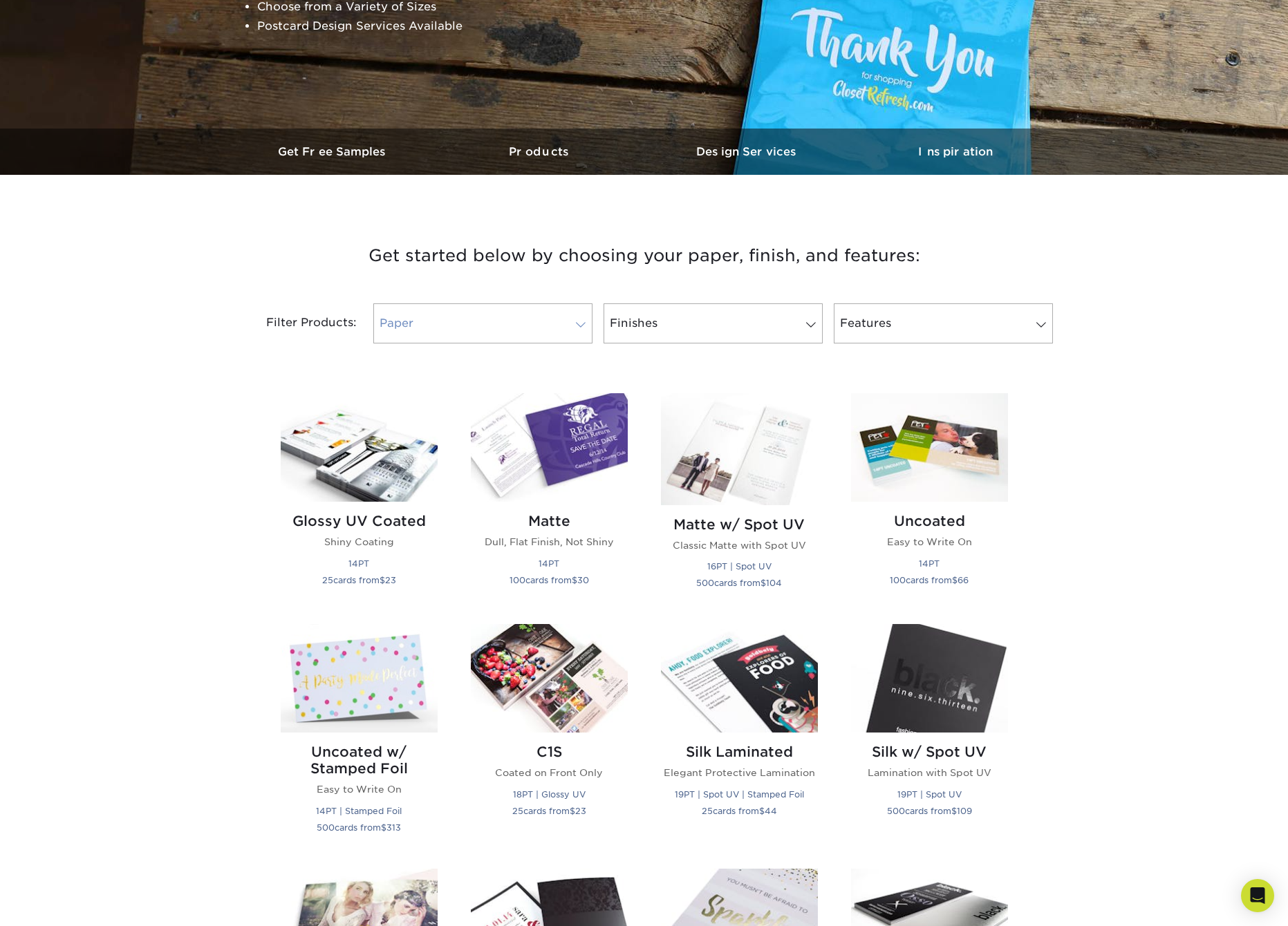
click at [581, 327] on span at bounding box center [581, 325] width 20 height 11
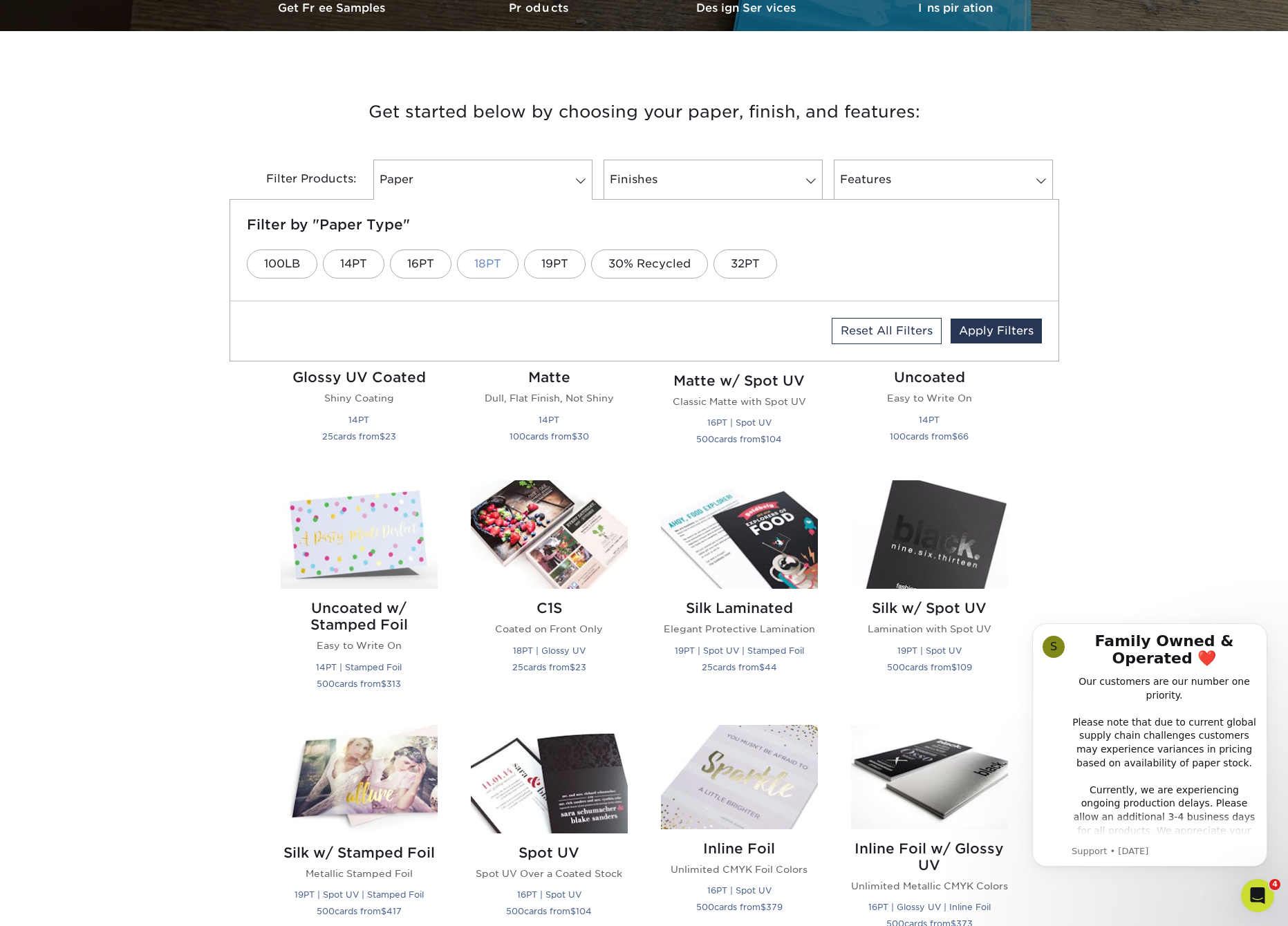
scroll to position [450, 1]
click at [496, 264] on link "18PT" at bounding box center [487, 264] width 61 height 29
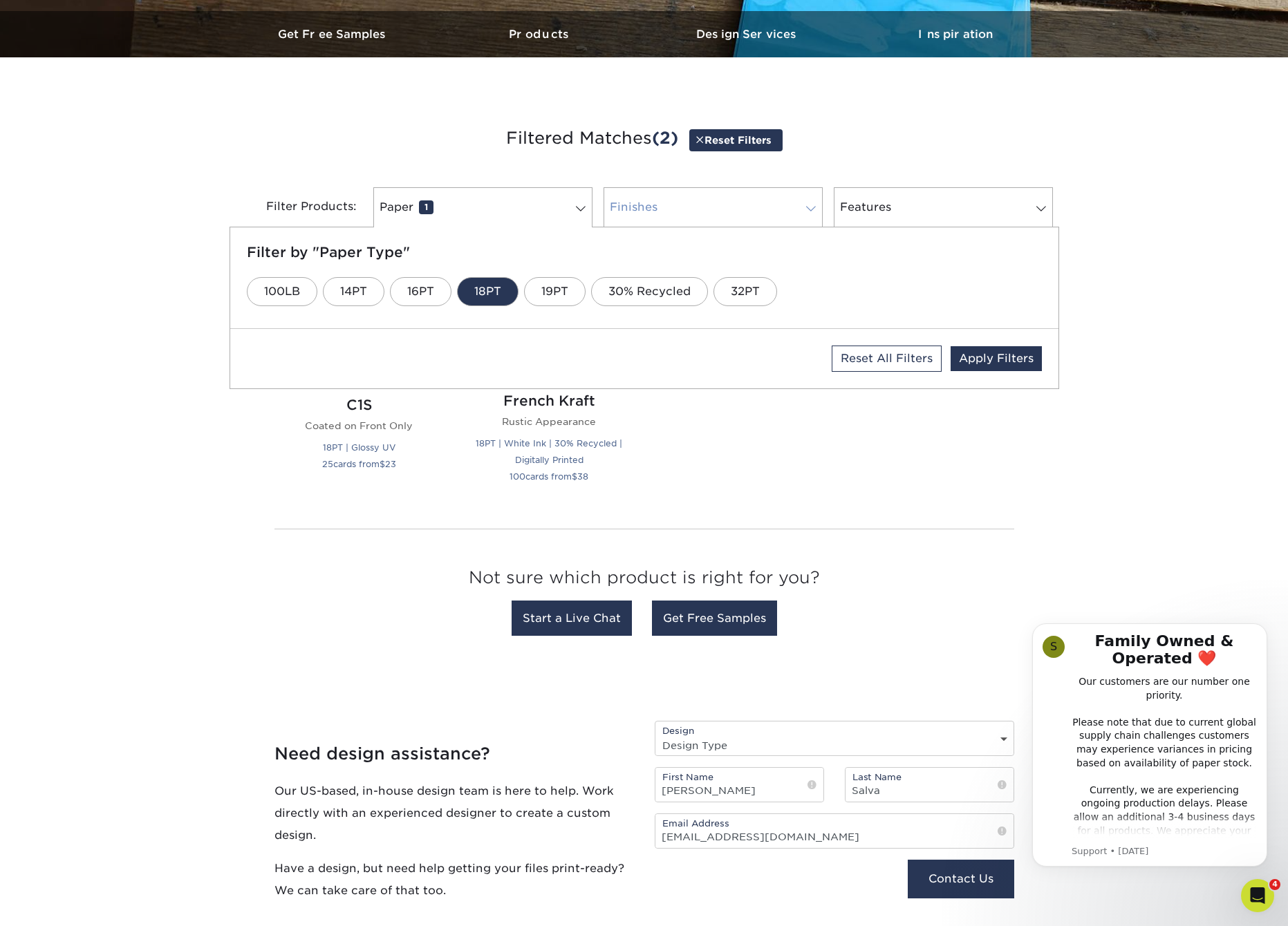
click at [698, 190] on link "Finishes 0" at bounding box center [713, 207] width 219 height 40
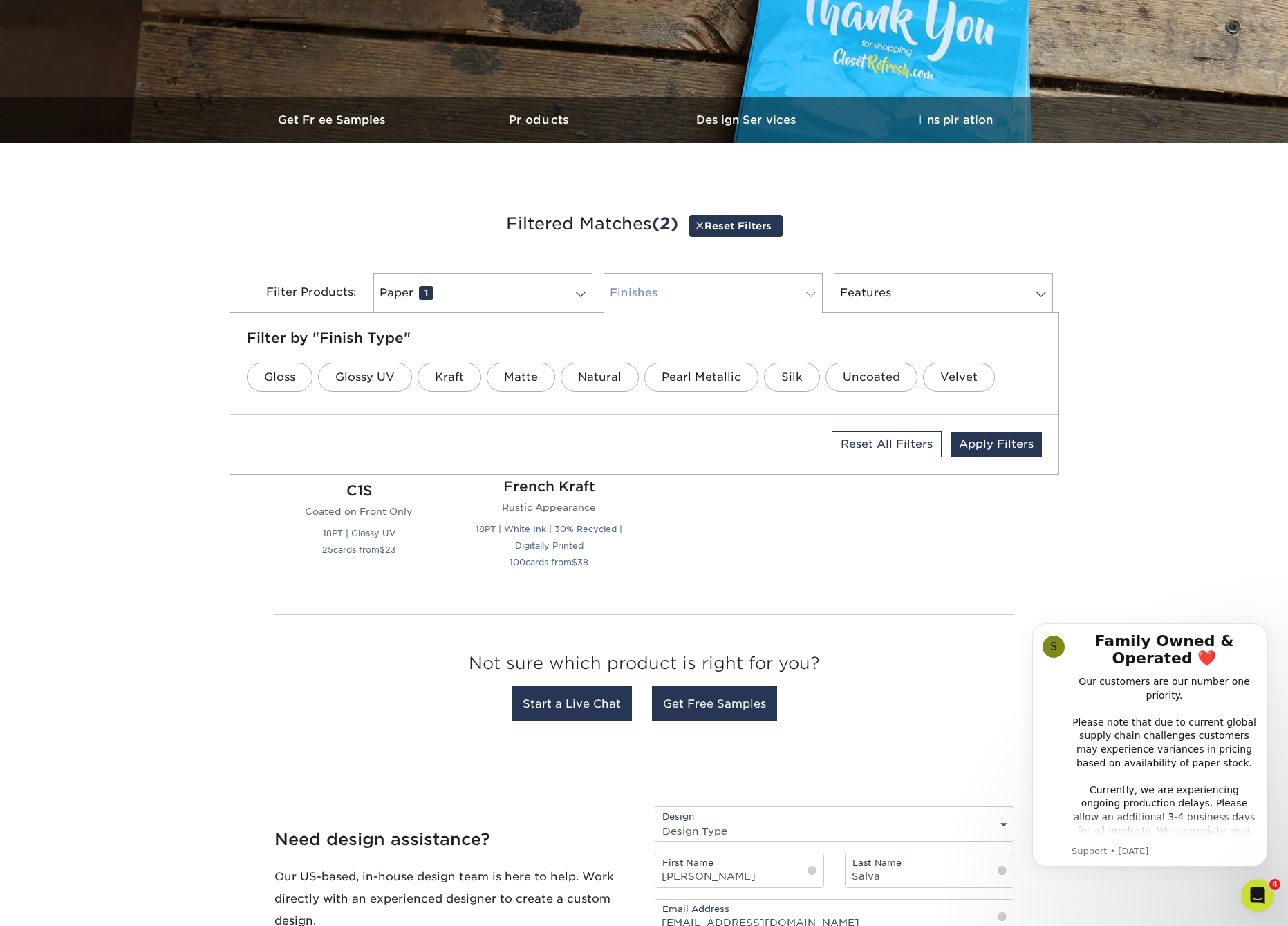
scroll to position [338, 0]
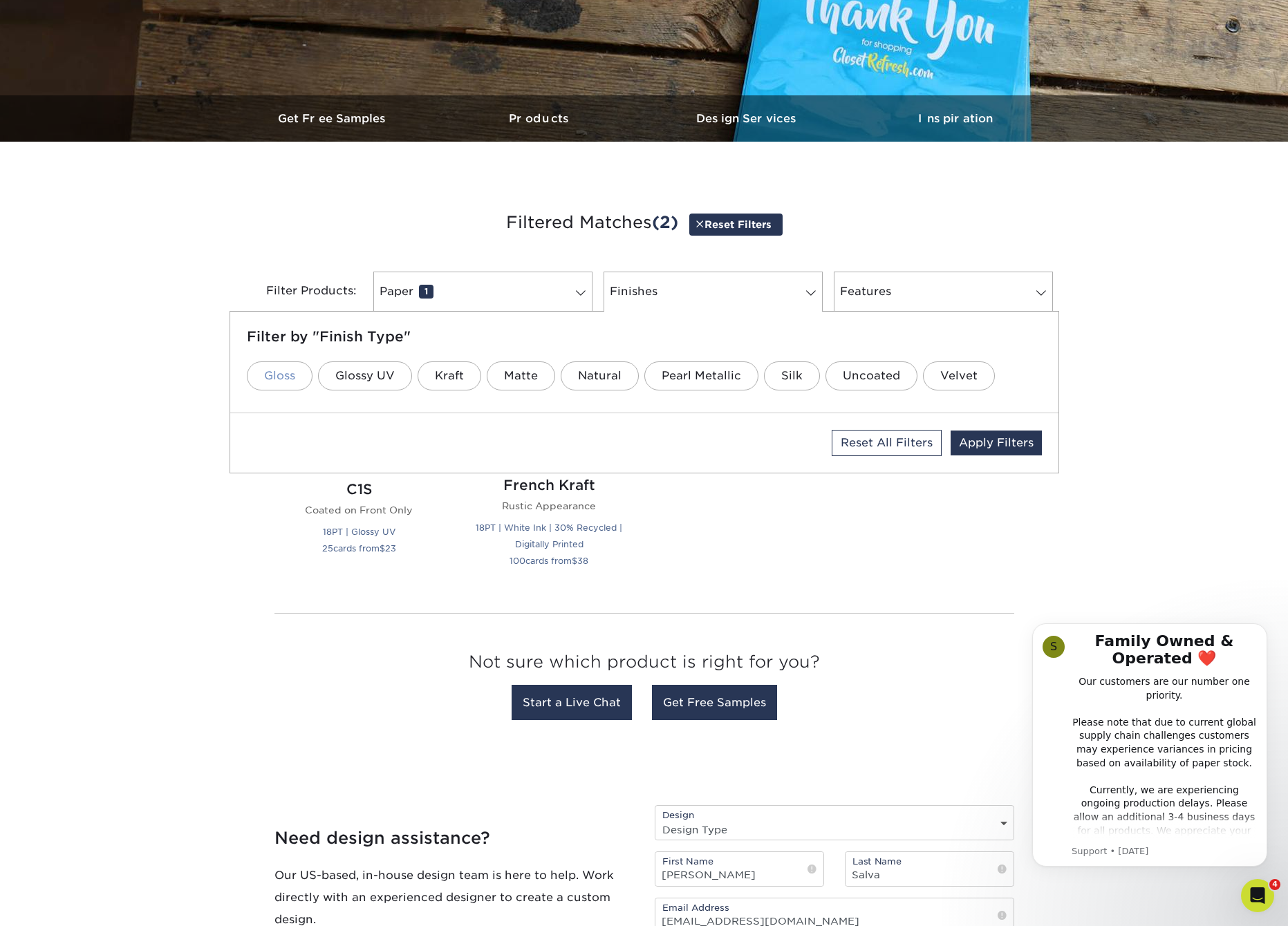
click at [269, 377] on link "Gloss" at bounding box center [279, 376] width 65 height 29
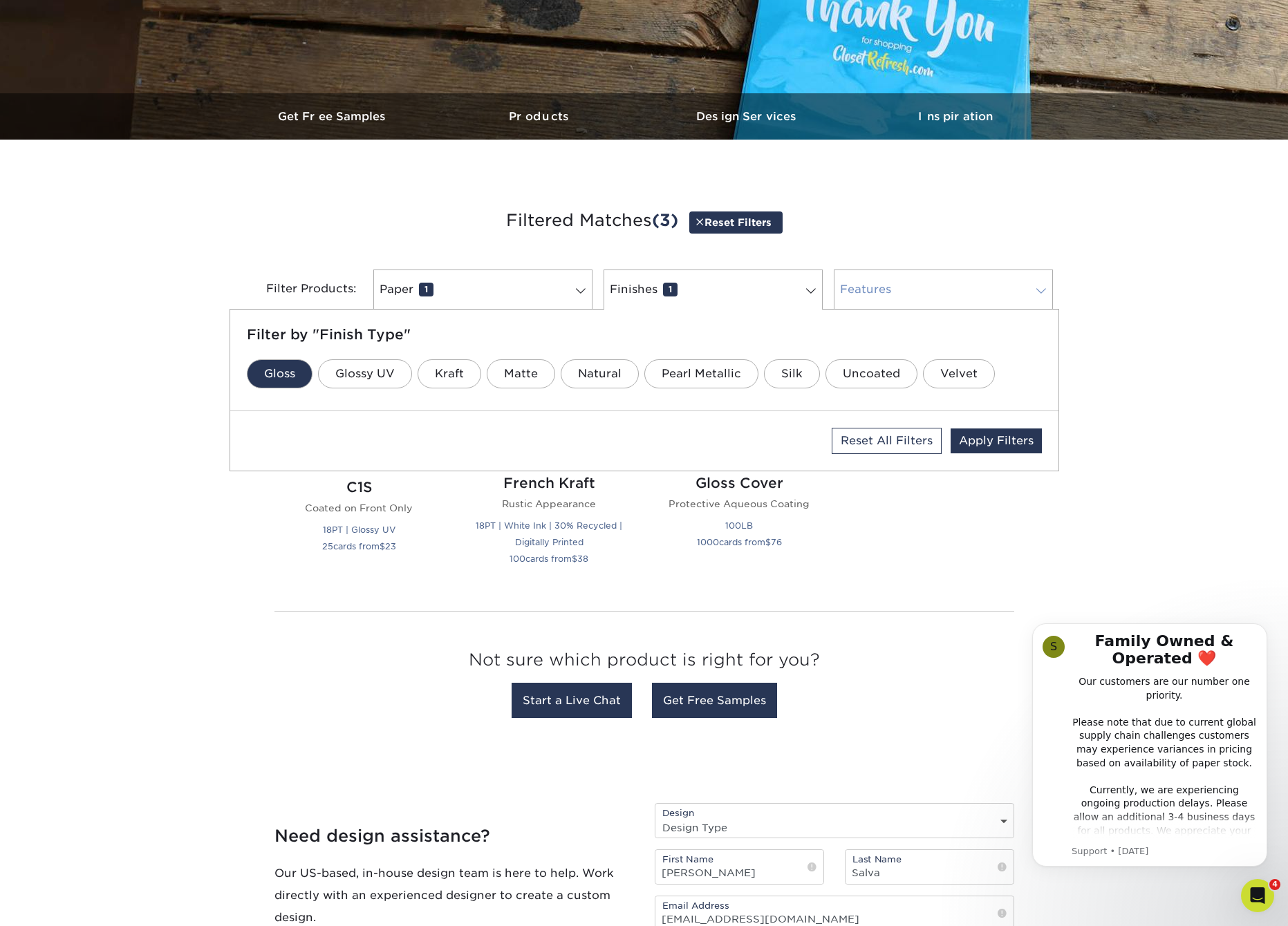
scroll to position [343, 0]
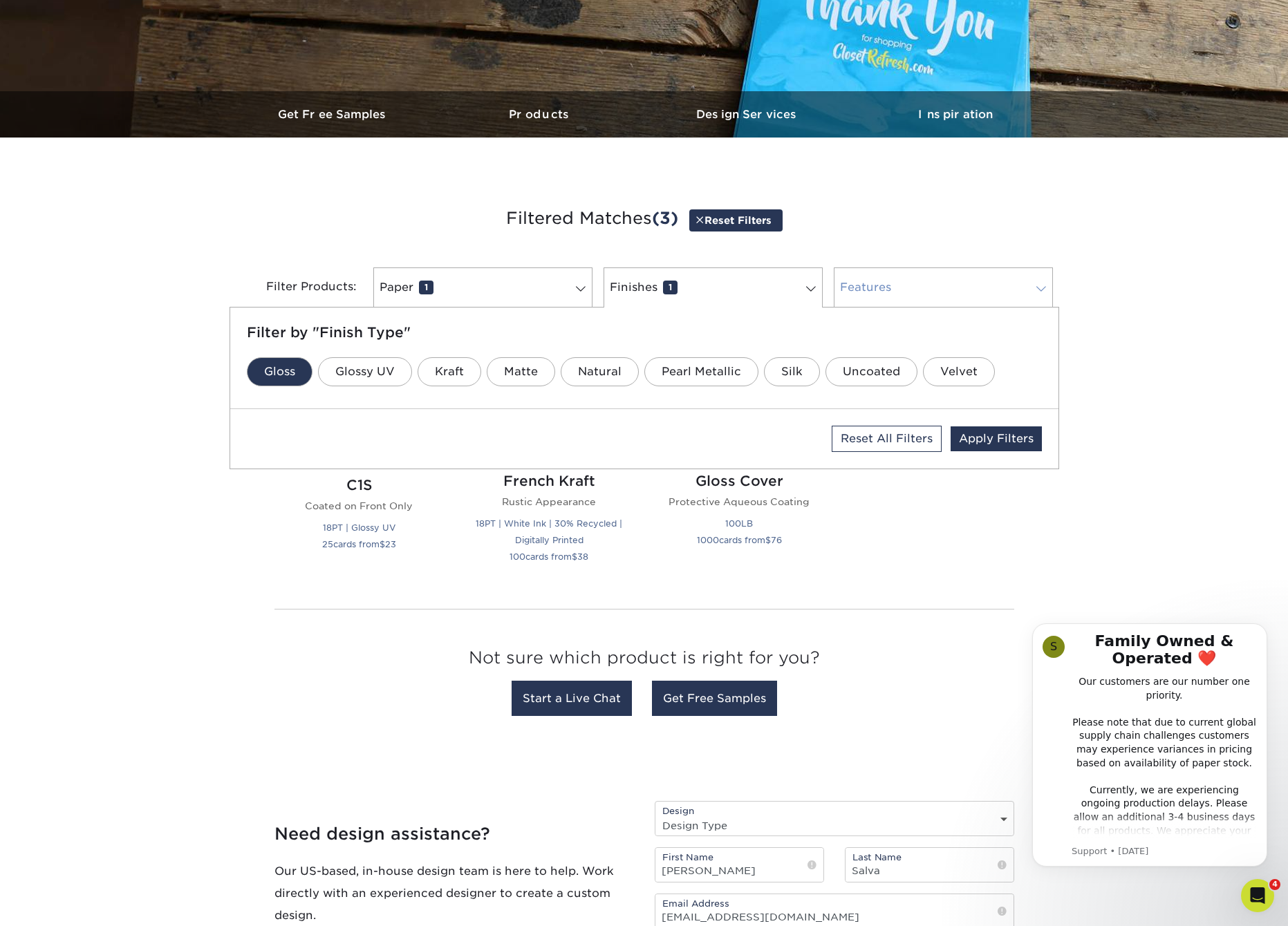
click at [951, 295] on link "Features 0" at bounding box center [943, 287] width 219 height 40
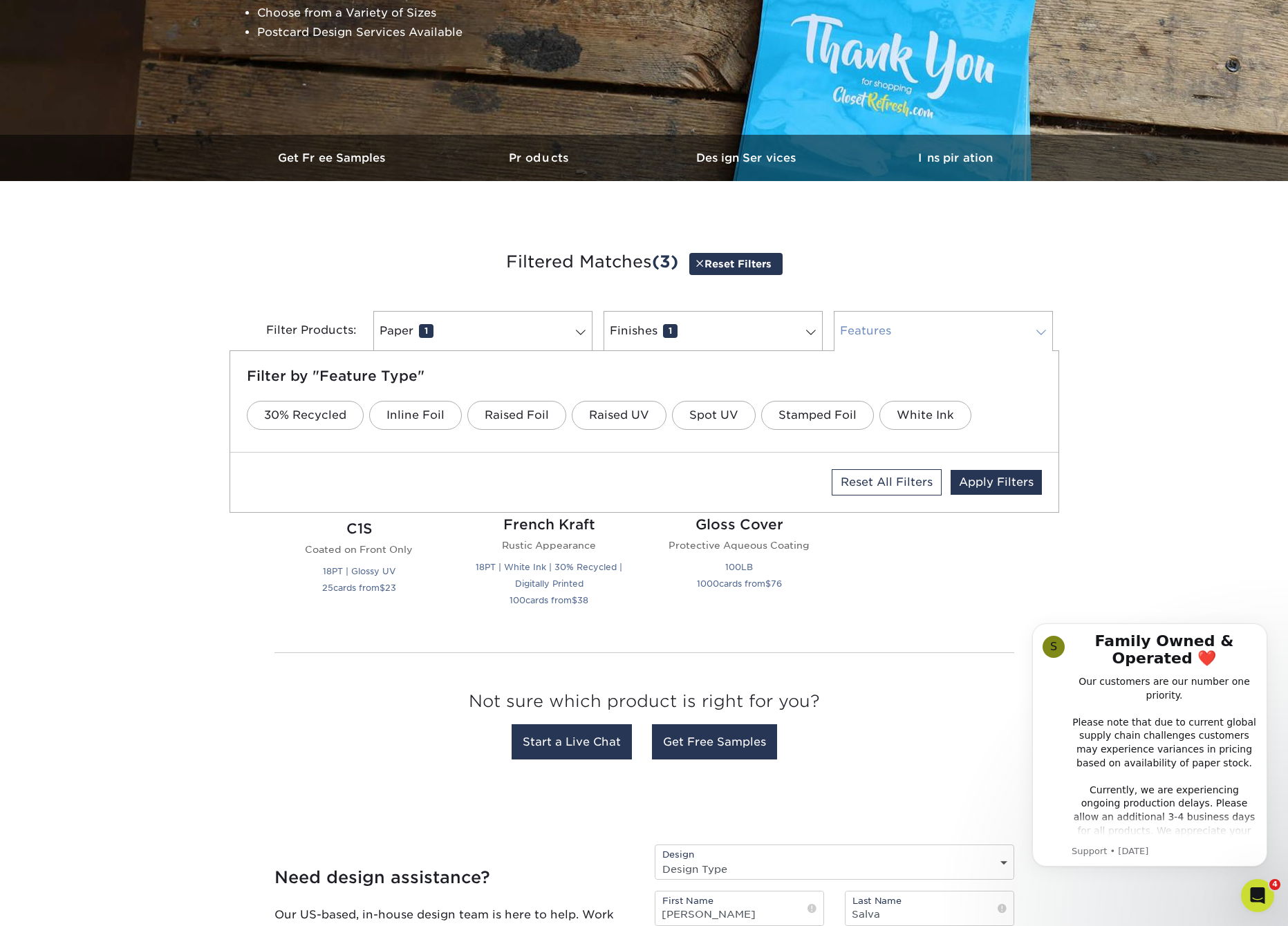
scroll to position [301, 0]
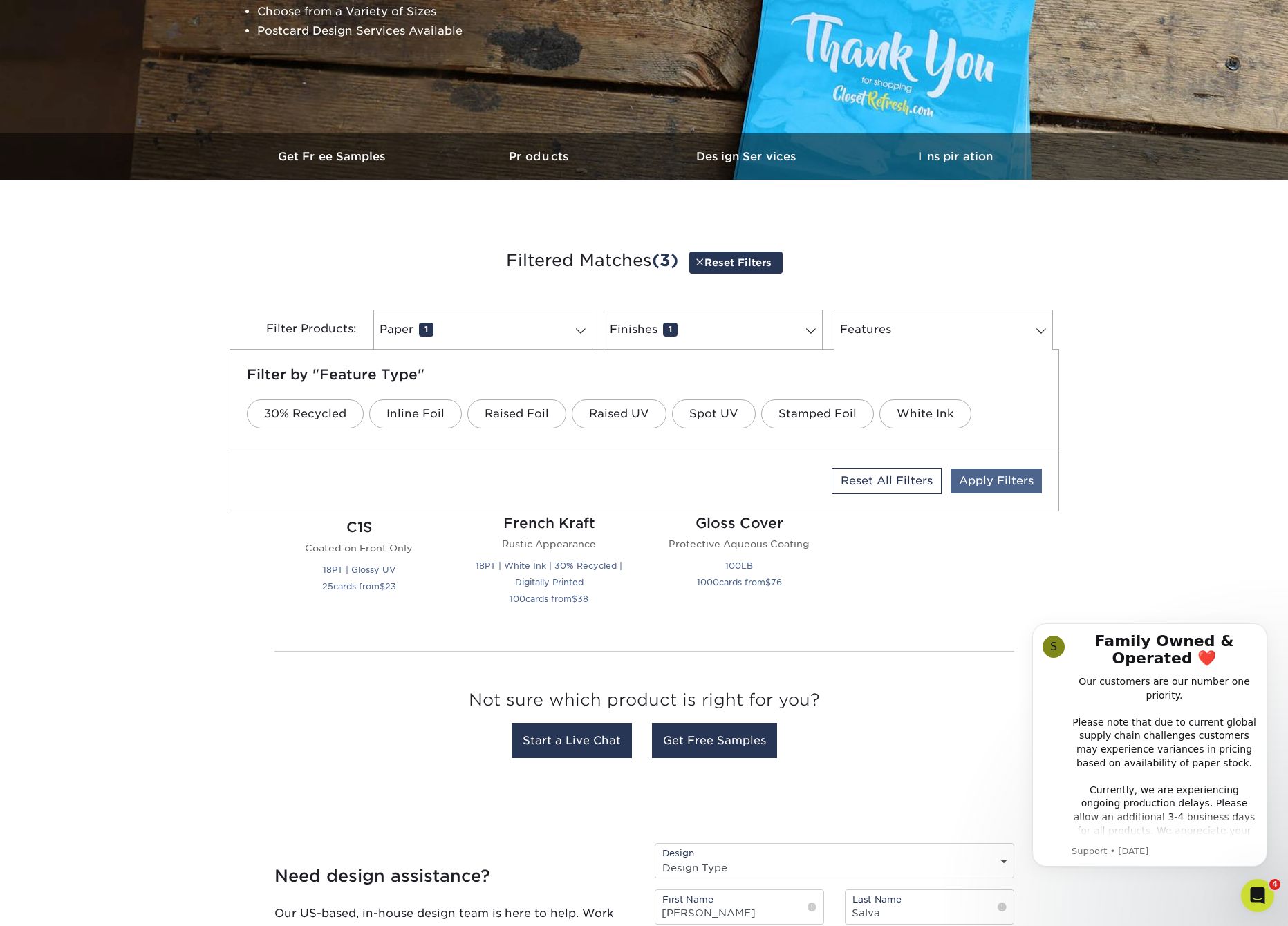
click at [1003, 482] on link "Apply Filters" at bounding box center [996, 480] width 91 height 25
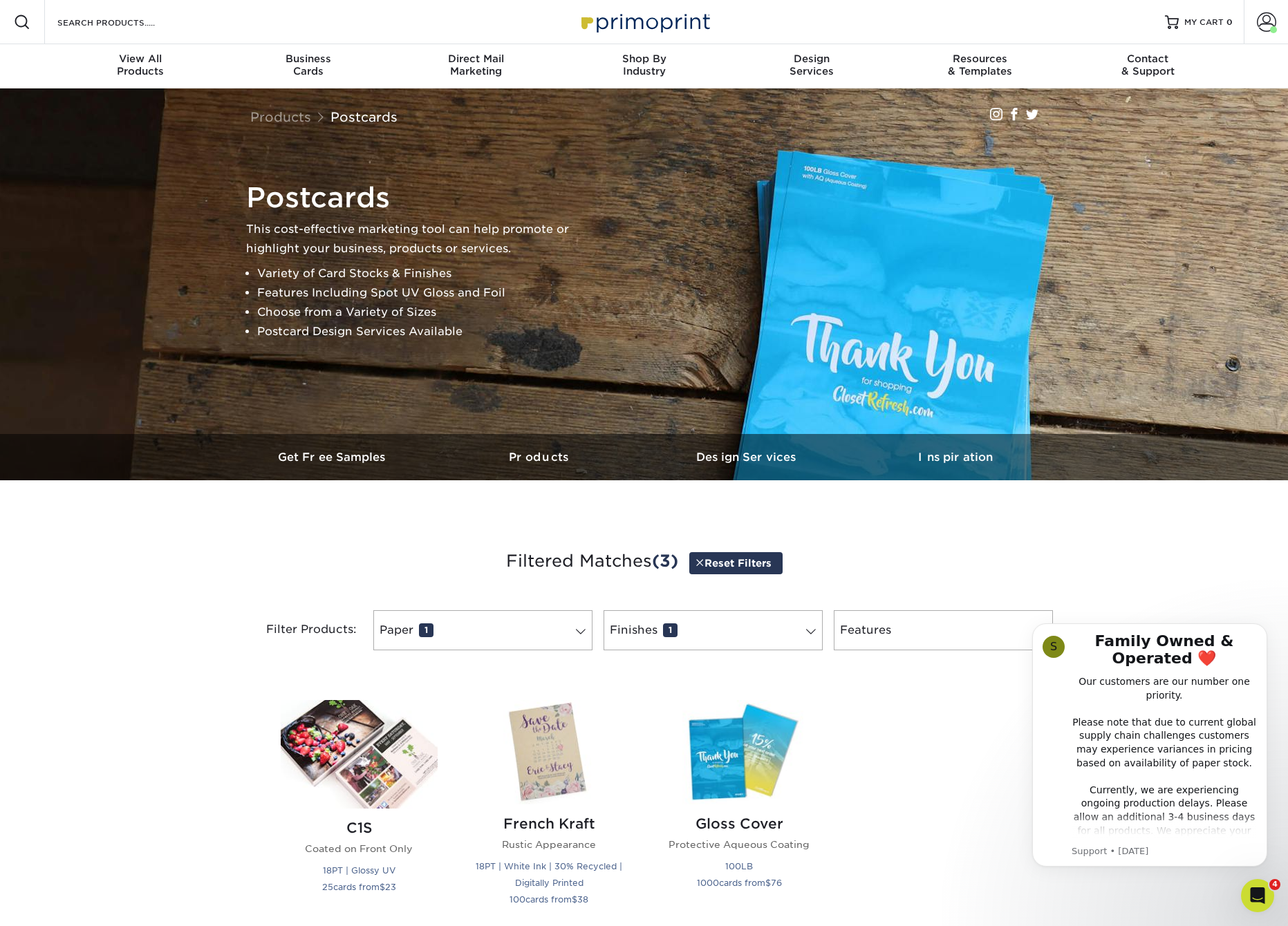
scroll to position [1, 1]
click at [701, 563] on span at bounding box center [699, 561] width 9 height 10
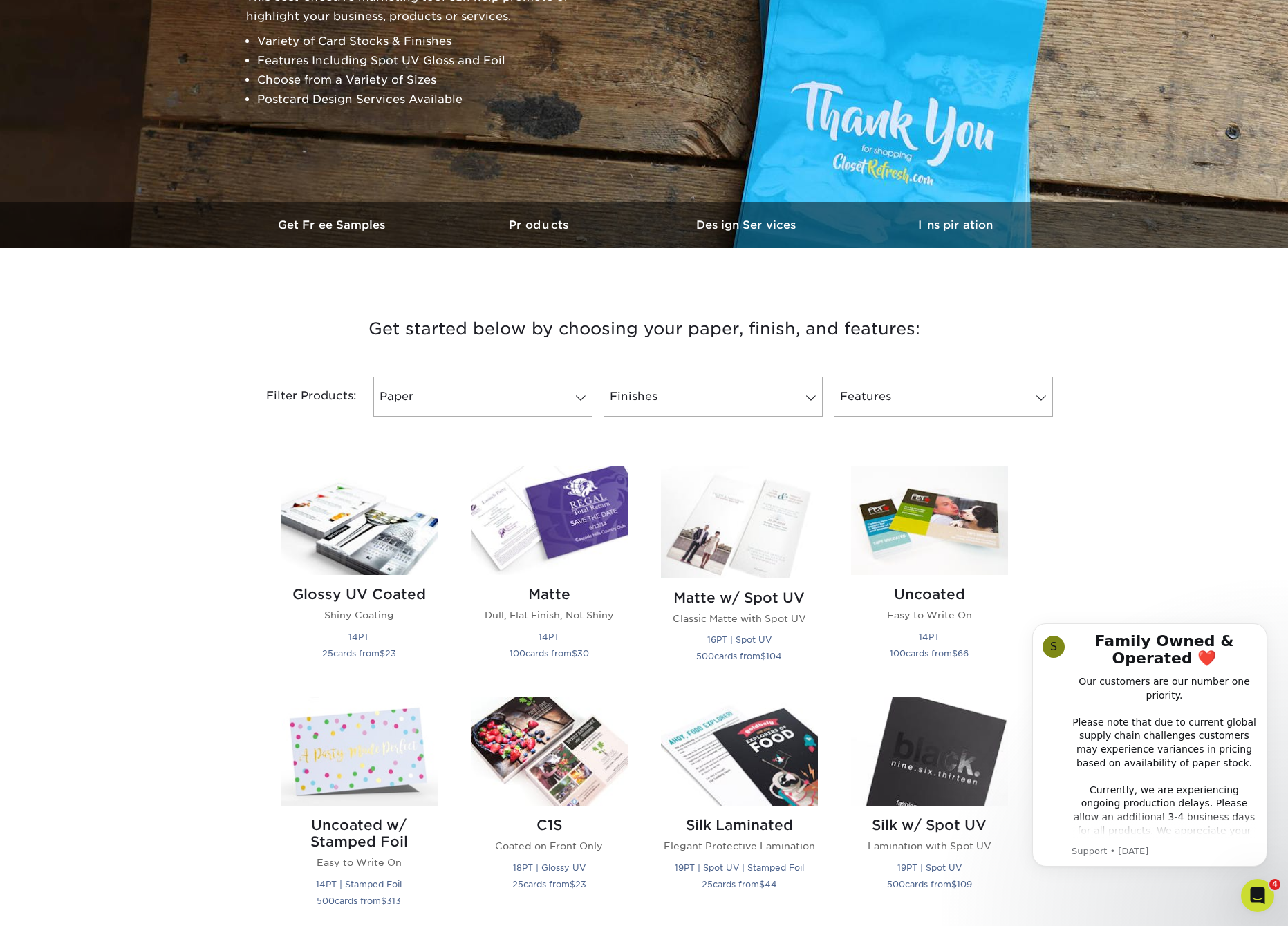
scroll to position [235, 0]
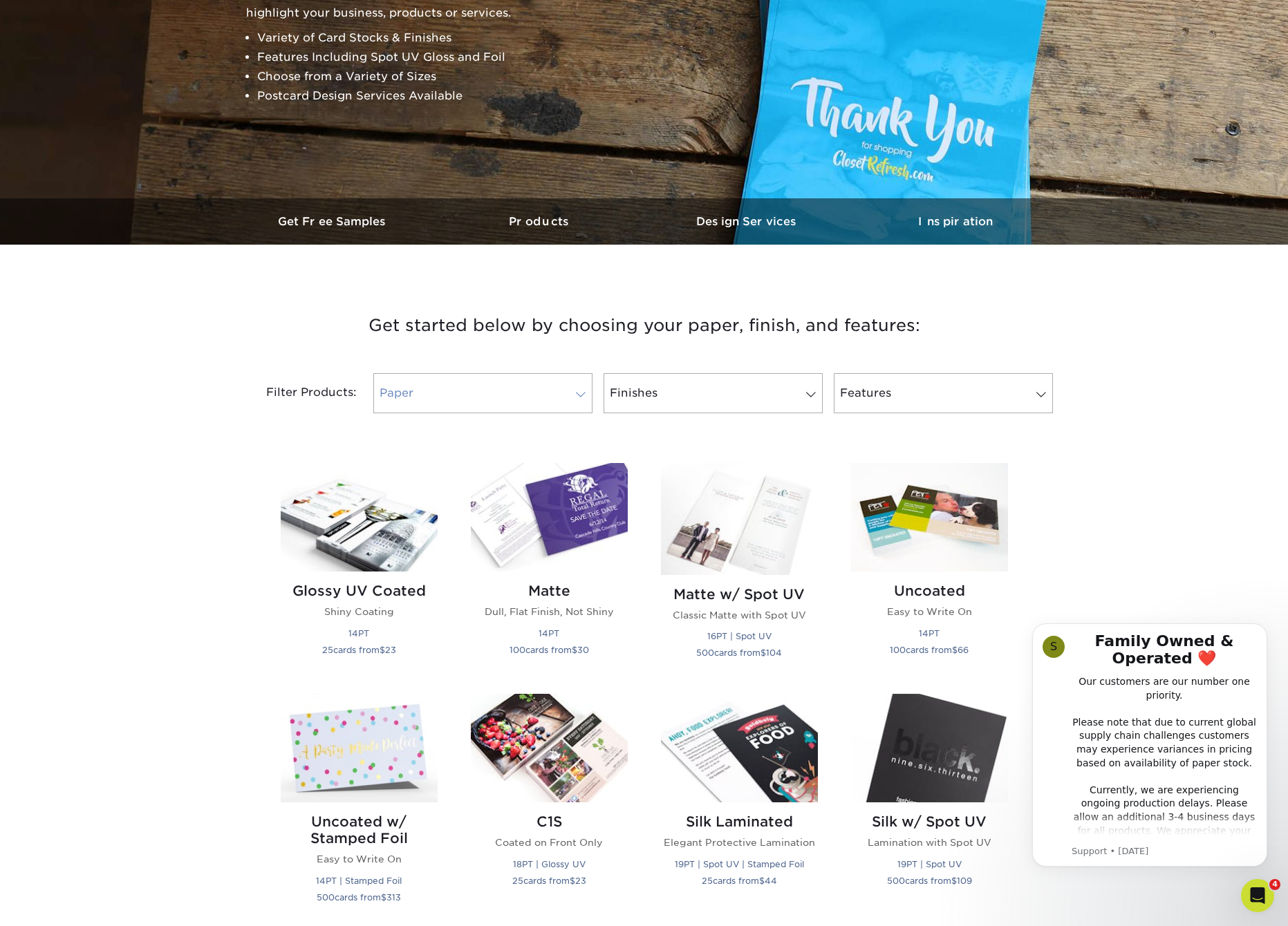
drag, startPoint x: 504, startPoint y: 400, endPoint x: 503, endPoint y: 392, distance: 8.1
click at [504, 395] on link "Paper 0" at bounding box center [483, 393] width 219 height 40
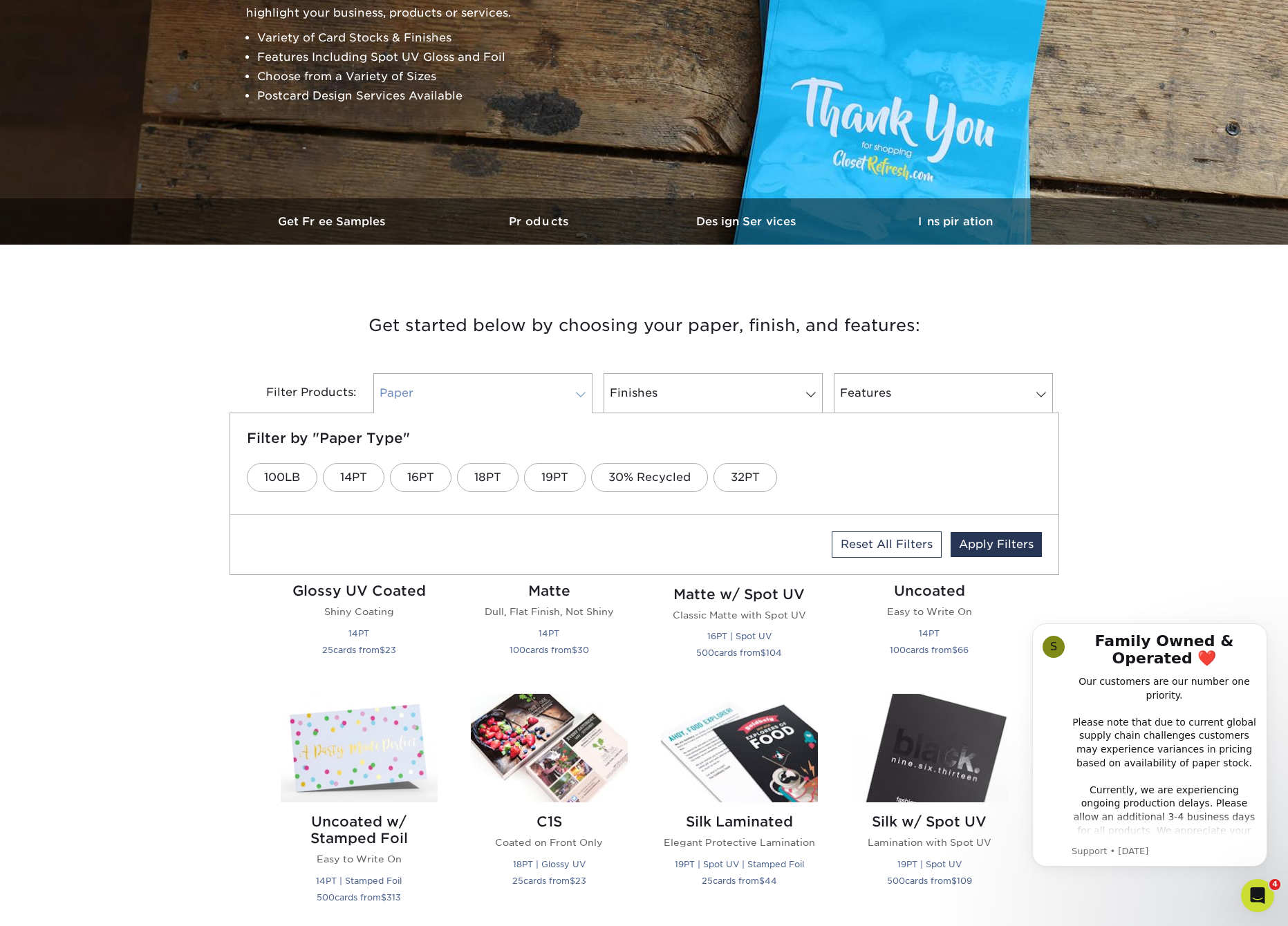
scroll to position [236, 0]
drag, startPoint x: 490, startPoint y: 475, endPoint x: 491, endPoint y: 468, distance: 7.1
click at [491, 469] on link "18PT" at bounding box center [487, 478] width 61 height 29
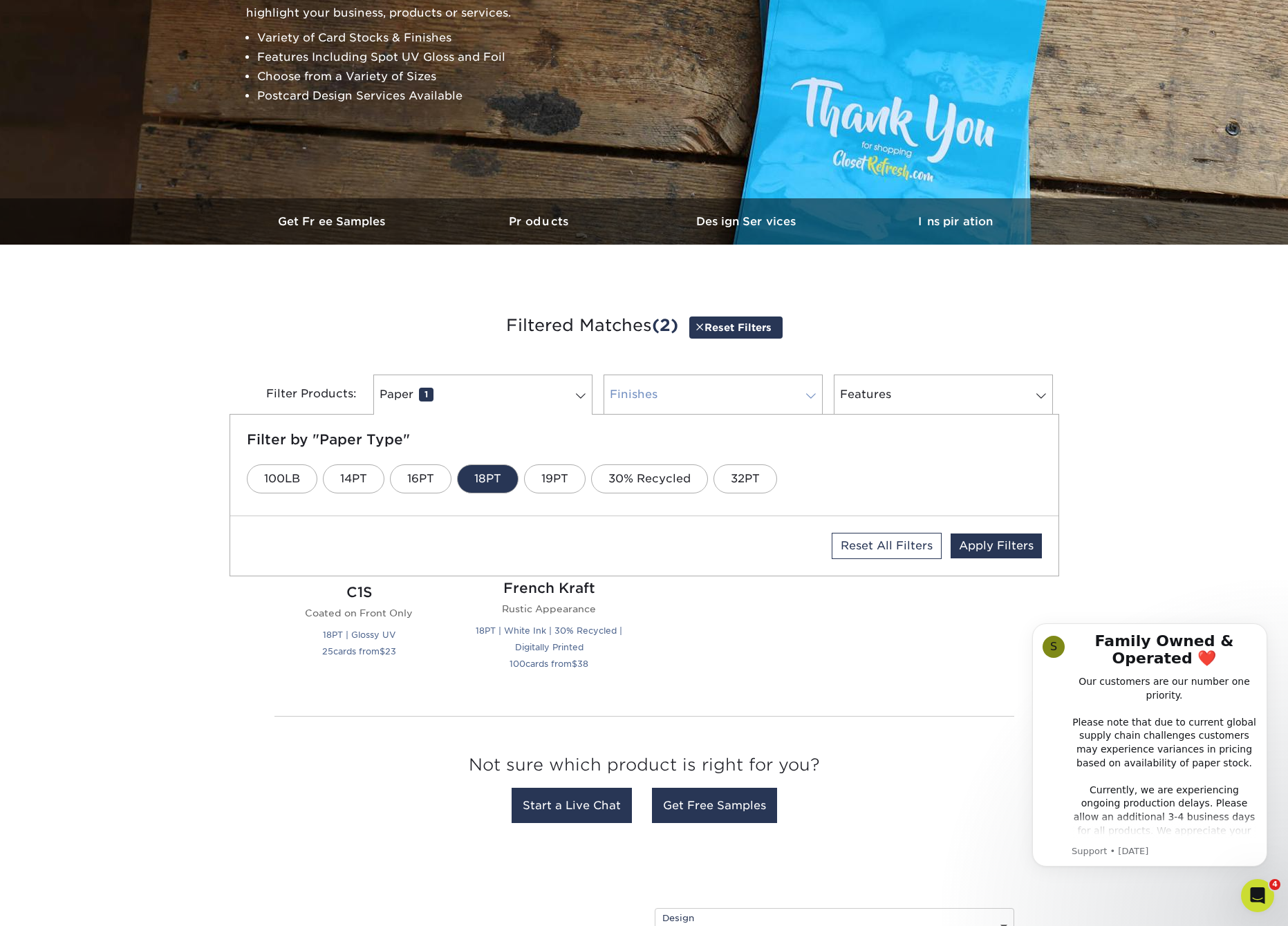
click at [663, 401] on link "Finishes 0" at bounding box center [713, 395] width 219 height 40
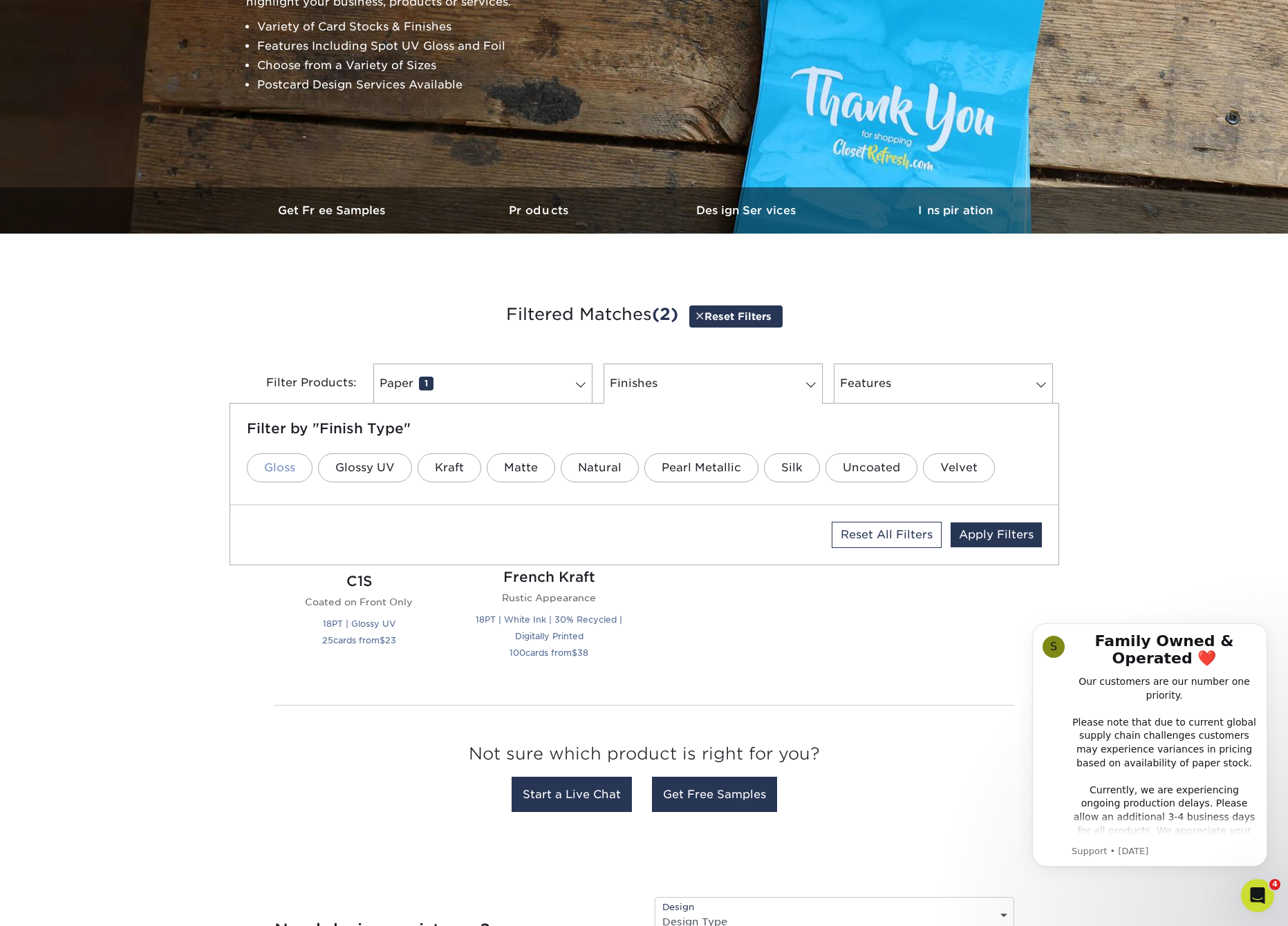
scroll to position [247, 1]
click at [277, 468] on link "Gloss" at bounding box center [279, 468] width 65 height 29
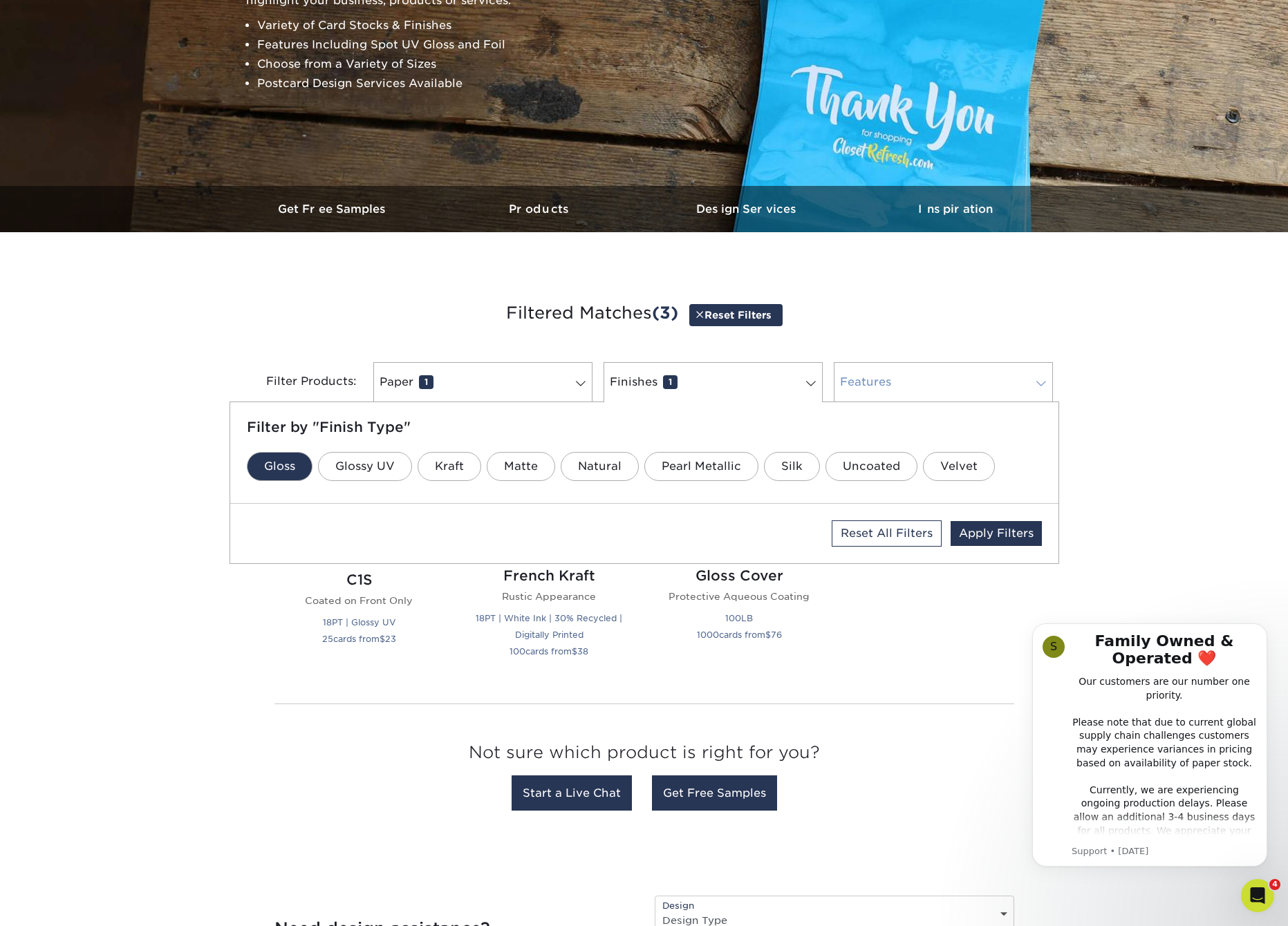
click at [907, 383] on link "Features 0" at bounding box center [943, 382] width 219 height 40
click at [1020, 537] on link "Apply Filters" at bounding box center [996, 533] width 91 height 25
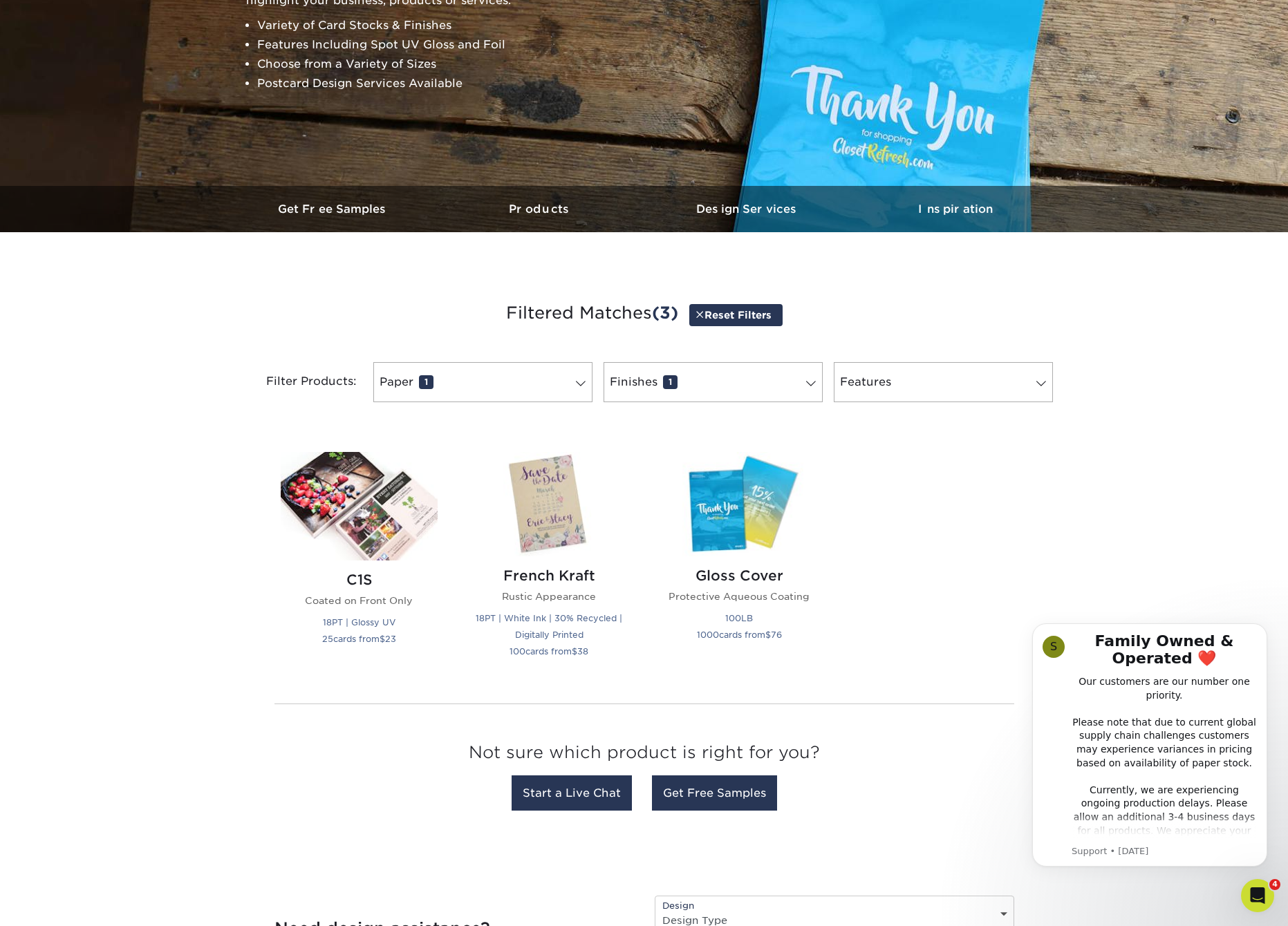
scroll to position [248, 2]
click at [384, 623] on small "18PT | Glossy UV" at bounding box center [359, 622] width 72 height 10
